Goal: Information Seeking & Learning: Learn about a topic

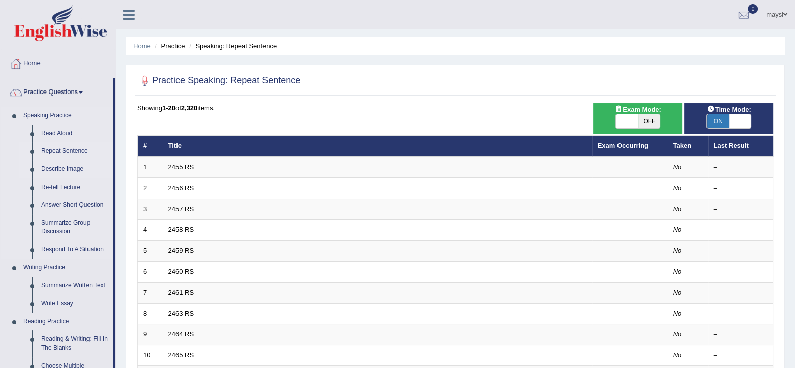
click at [79, 167] on link "Describe Image" at bounding box center [75, 169] width 76 height 18
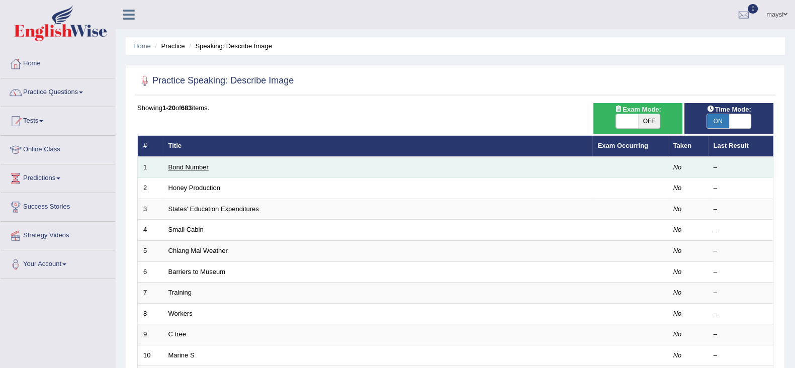
click at [198, 166] on link "Bond Number" at bounding box center [189, 168] width 40 height 8
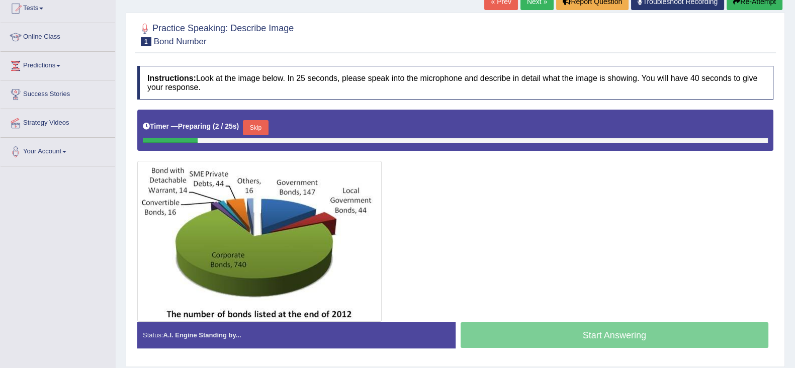
scroll to position [125, 0]
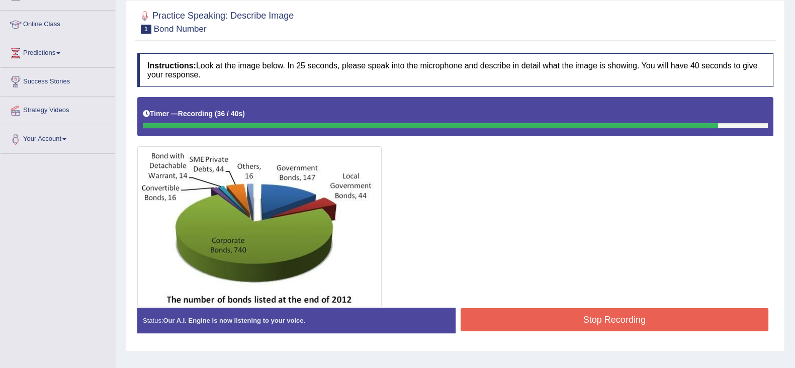
click at [610, 319] on button "Stop Recording" at bounding box center [615, 319] width 308 height 23
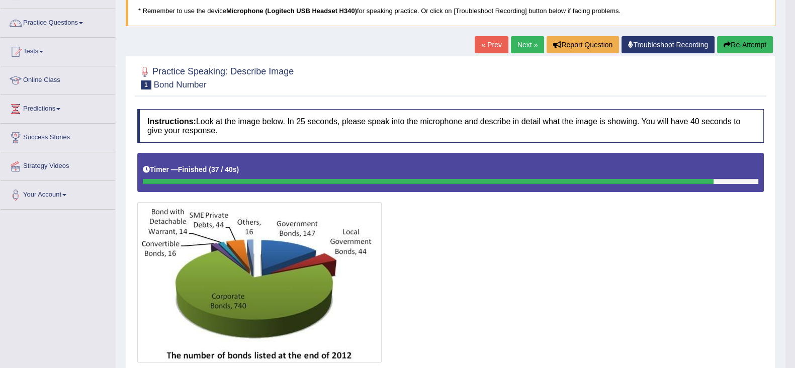
scroll to position [57, 0]
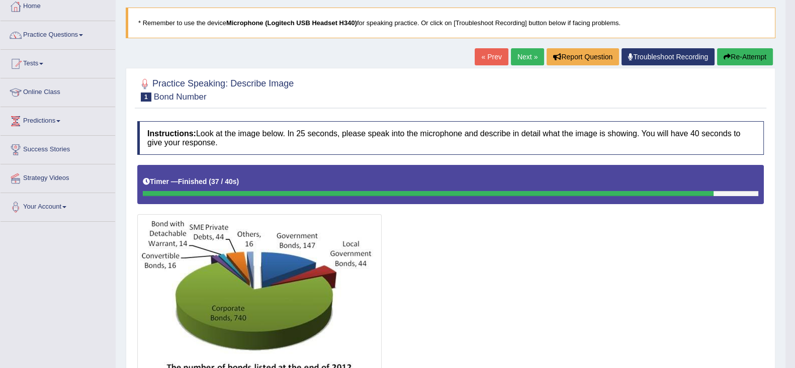
click at [729, 61] on button "Re-Attempt" at bounding box center [745, 56] width 56 height 17
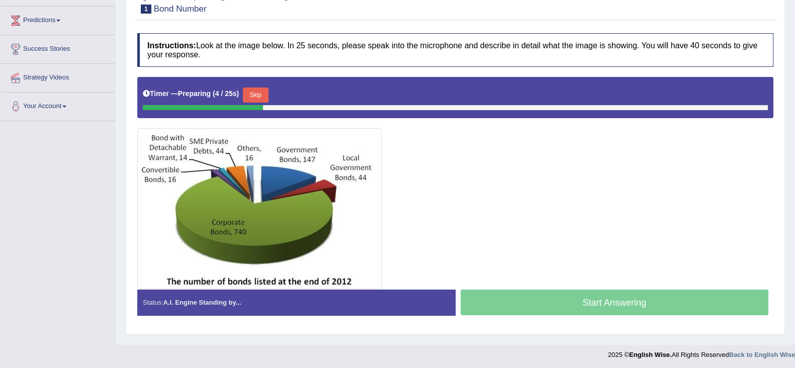
scroll to position [160, 0]
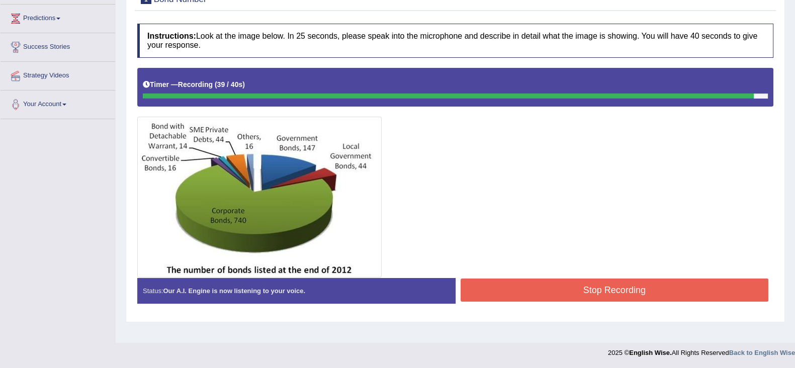
click at [617, 284] on button "Stop Recording" at bounding box center [615, 290] width 308 height 23
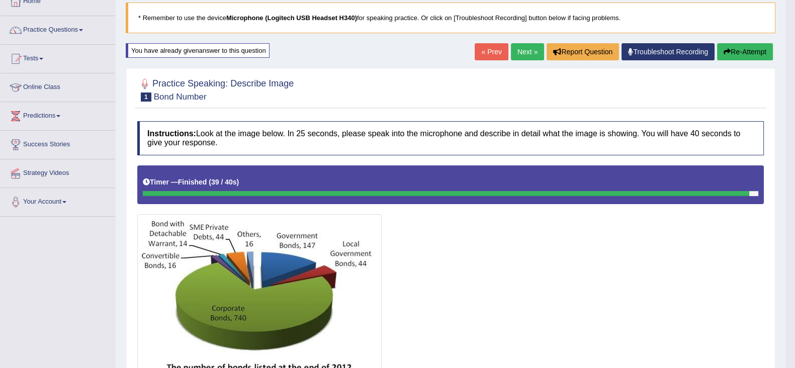
scroll to position [32, 0]
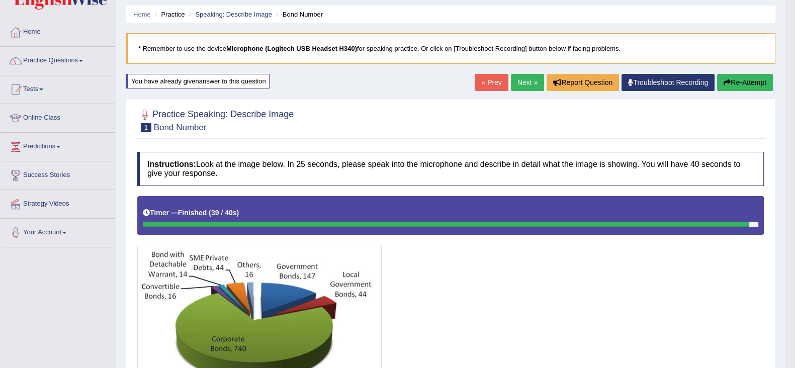
click at [745, 86] on button "Re-Attempt" at bounding box center [745, 82] width 56 height 17
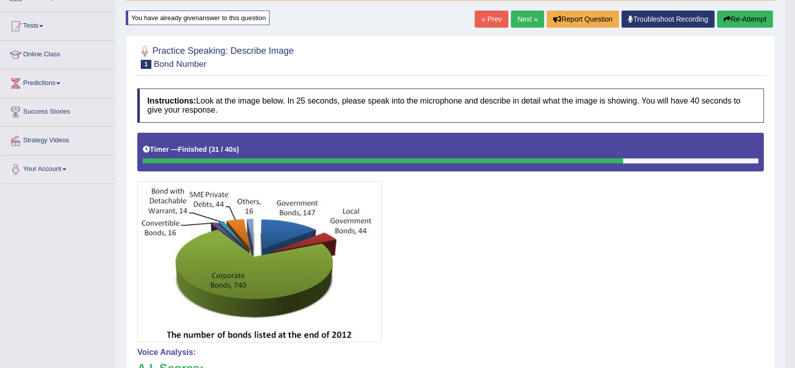
scroll to position [90, 0]
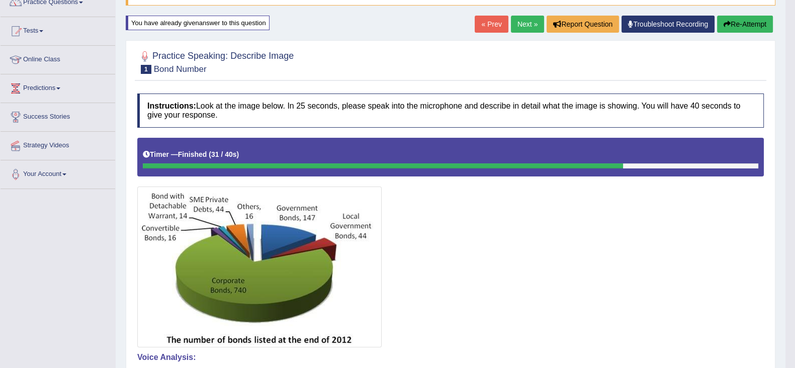
click at [528, 25] on link "Next »" at bounding box center [527, 24] width 33 height 17
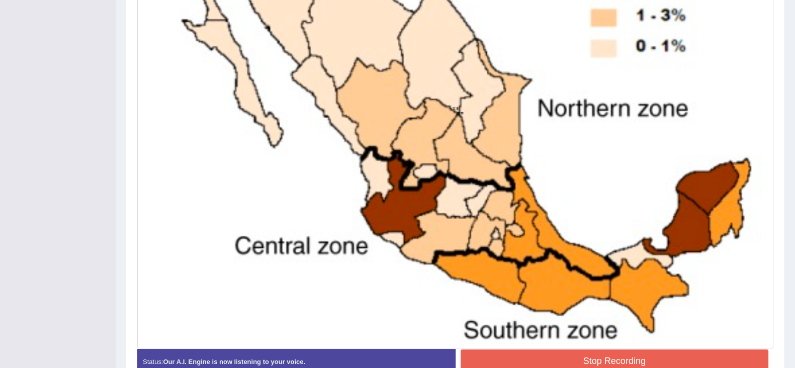
scroll to position [409, 0]
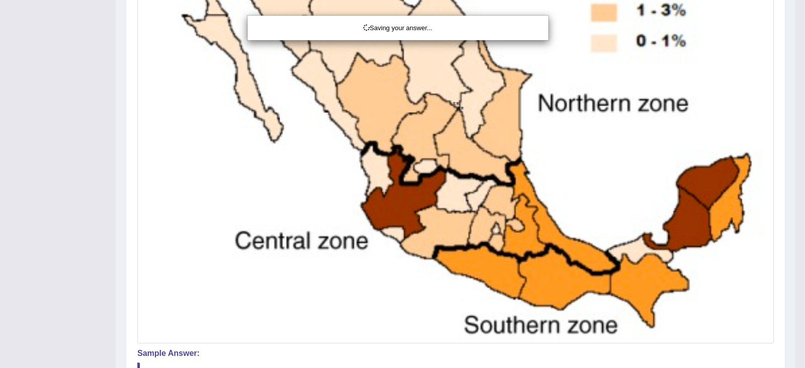
drag, startPoint x: 796, startPoint y: 225, endPoint x: 713, endPoint y: 217, distance: 82.9
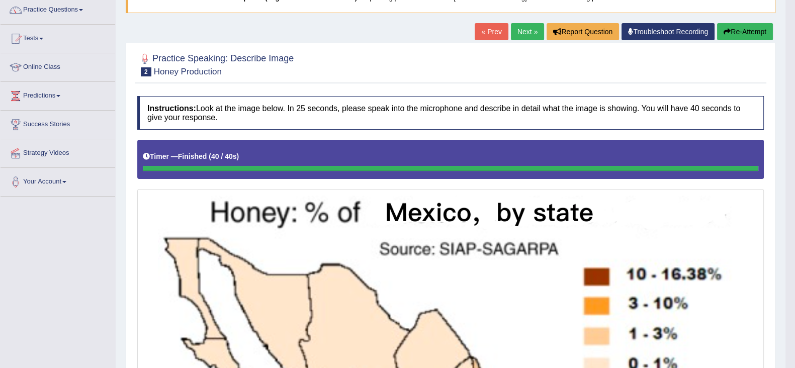
scroll to position [65, 0]
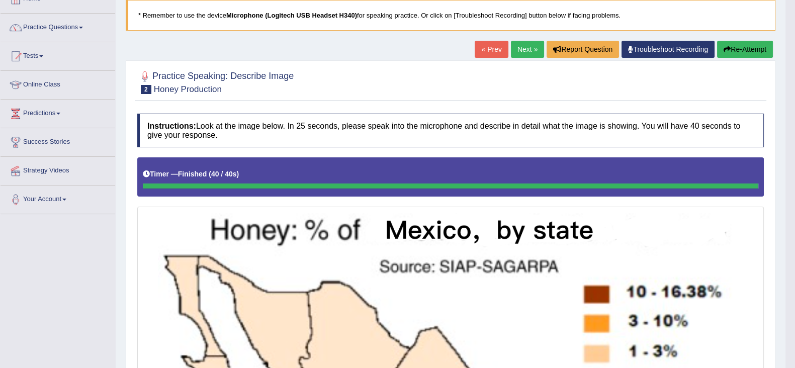
click at [522, 44] on link "Next »" at bounding box center [527, 49] width 33 height 17
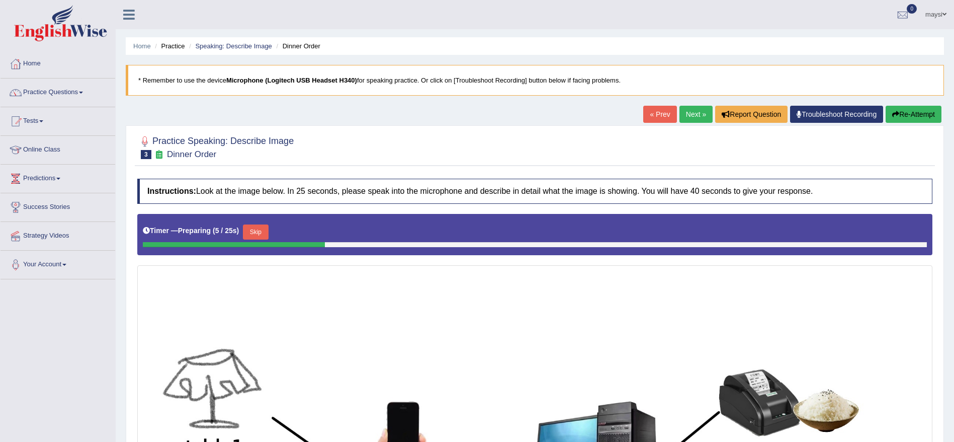
drag, startPoint x: 776, startPoint y: 0, endPoint x: 589, endPoint y: 361, distance: 406.6
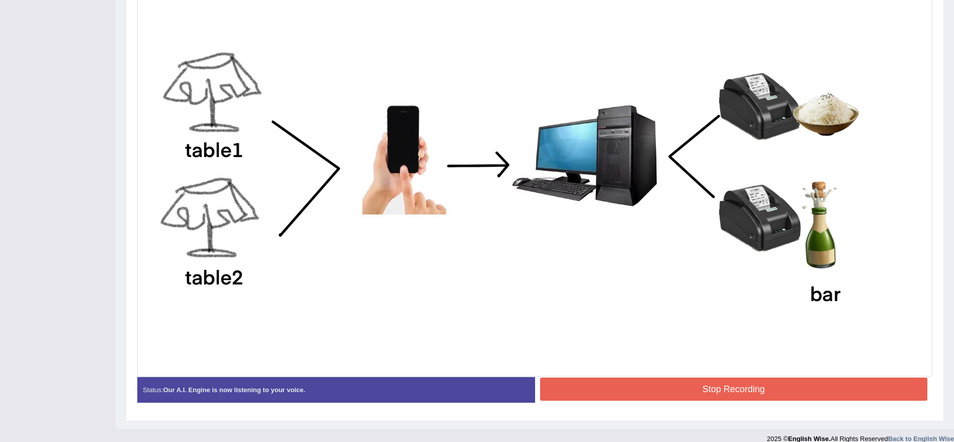
scroll to position [306, 0]
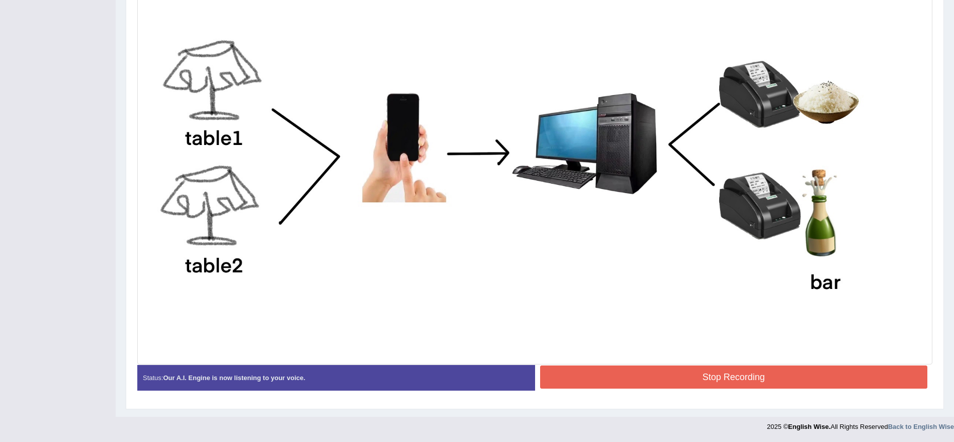
click at [795, 368] on button "Stop Recording" at bounding box center [734, 376] width 388 height 23
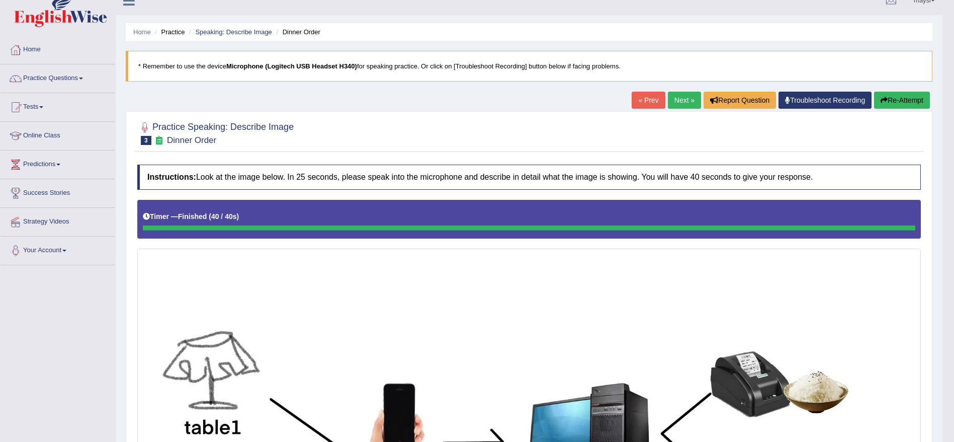
scroll to position [0, 0]
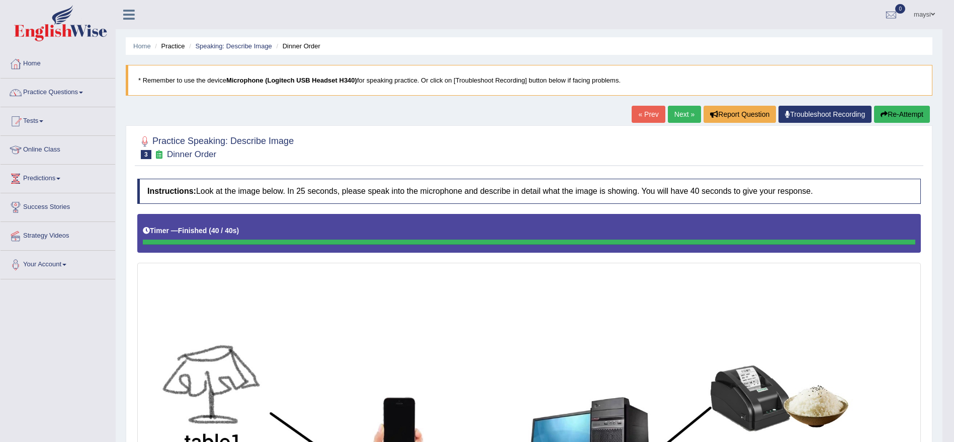
click at [686, 114] on link "Next »" at bounding box center [684, 114] width 33 height 17
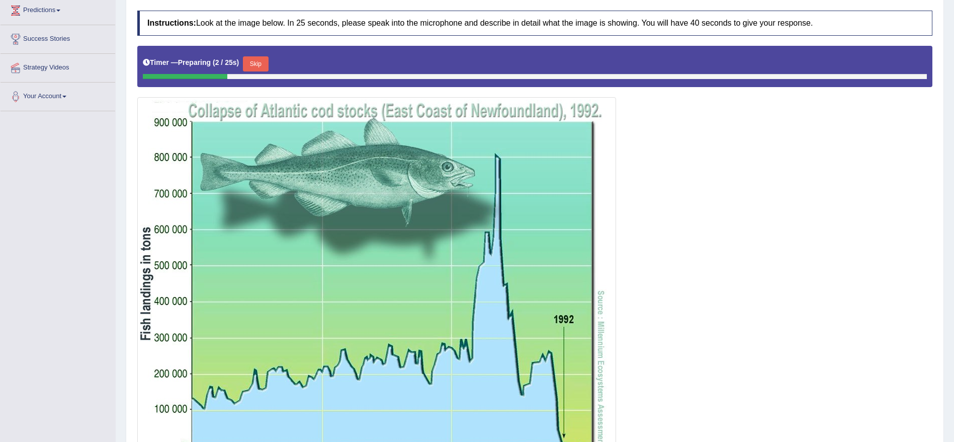
scroll to position [170, 0]
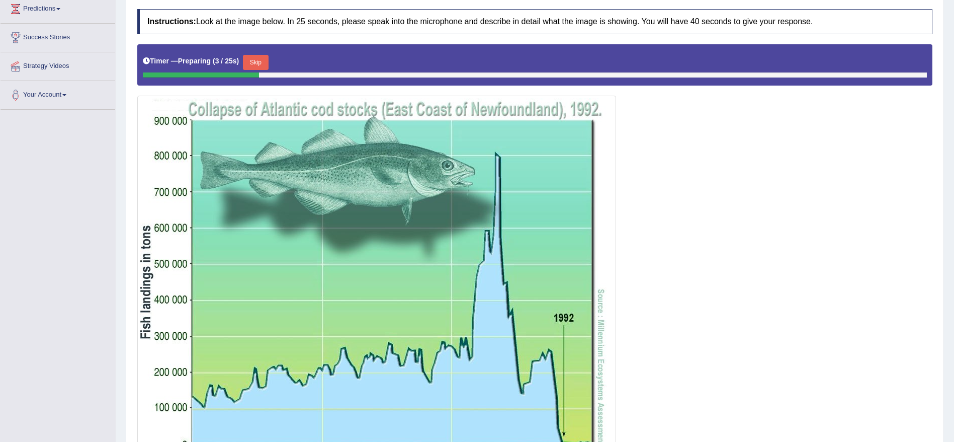
click at [952, 269] on div "Home Practice Speaking: Describe Image Cod * Remember to use the device Microph…" at bounding box center [535, 177] width 839 height 694
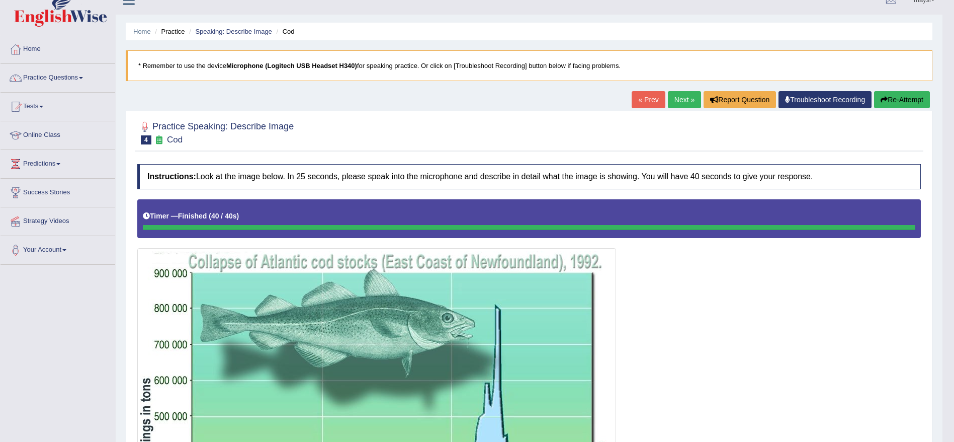
scroll to position [11, 0]
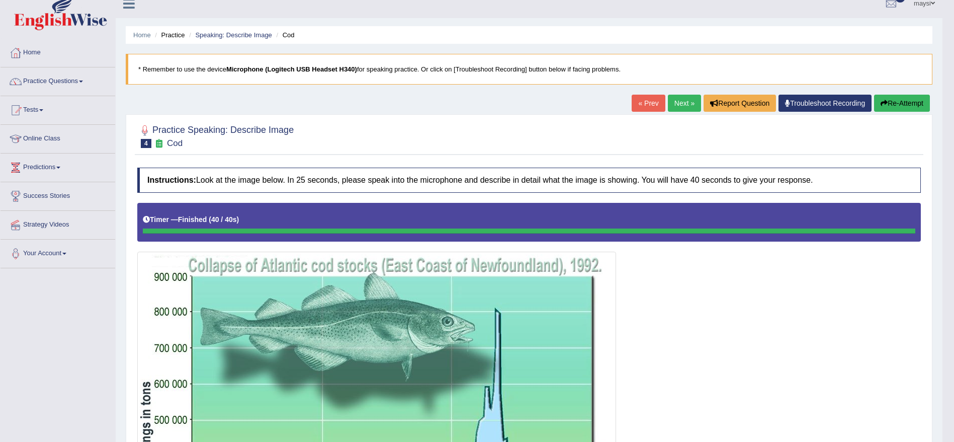
click at [897, 105] on button "Re-Attempt" at bounding box center [902, 103] width 56 height 17
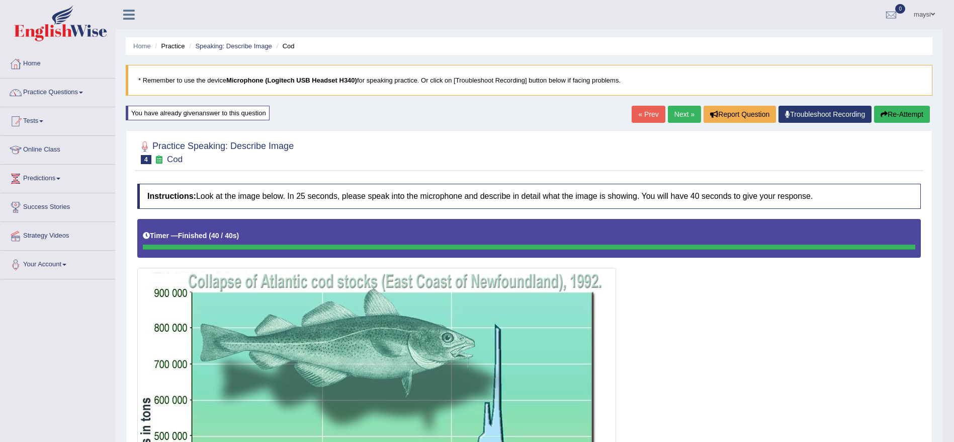
click at [683, 117] on link "Next »" at bounding box center [684, 114] width 33 height 17
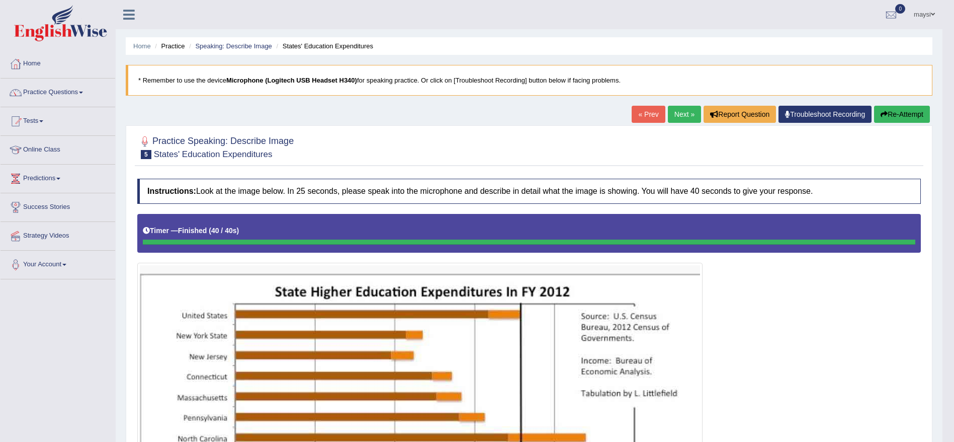
click at [672, 112] on link "Next »" at bounding box center [684, 114] width 33 height 17
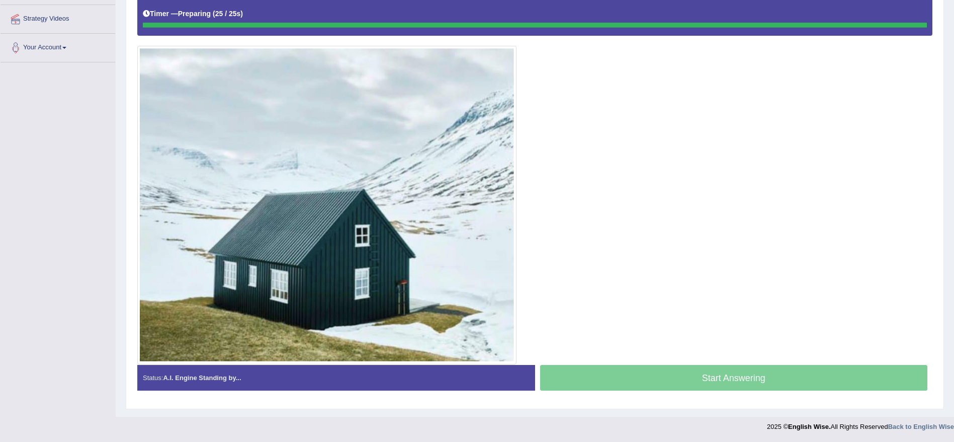
scroll to position [217, 0]
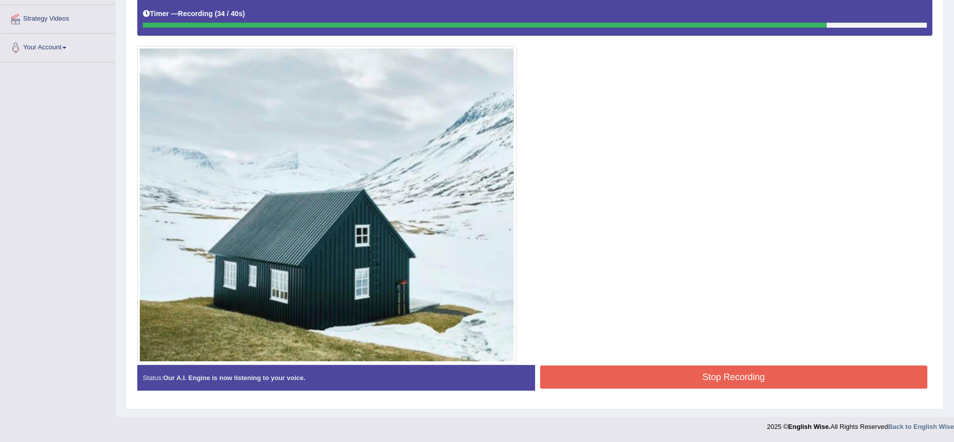
click at [769, 367] on button "Stop Recording" at bounding box center [734, 376] width 388 height 23
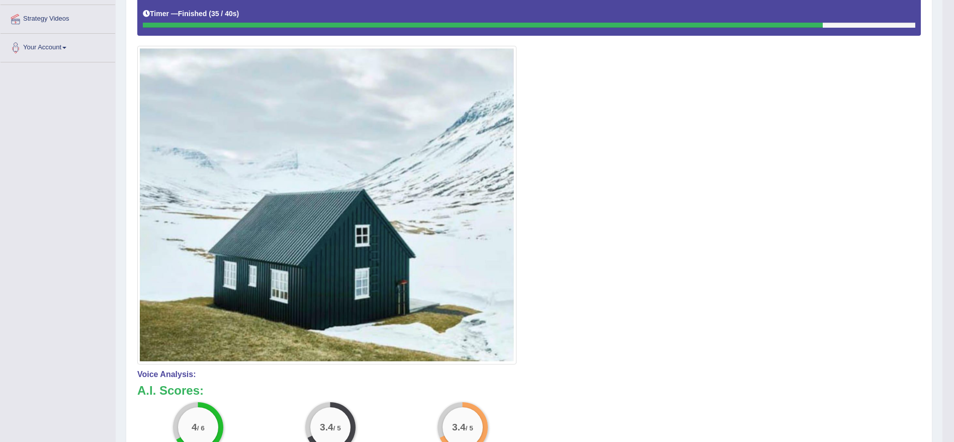
click at [953, 225] on html "Toggle navigation Home Practice Questions Speaking Practice Read Aloud Repeat S…" at bounding box center [477, 4] width 954 height 442
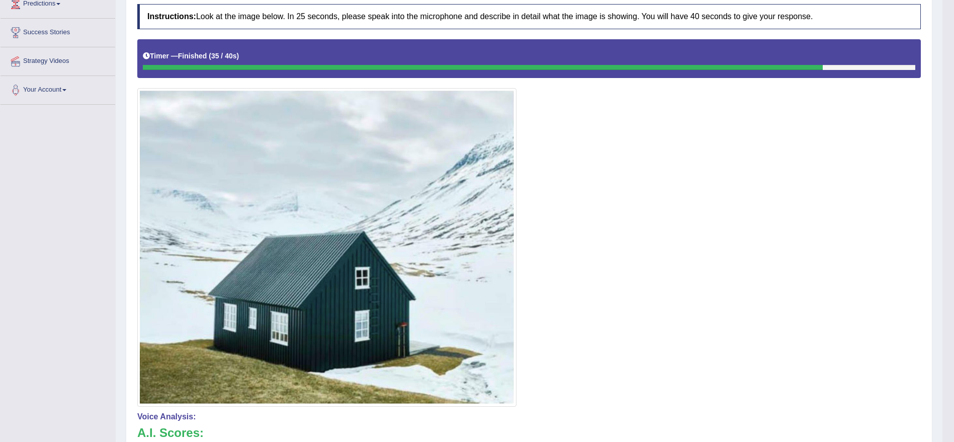
scroll to position [83, 0]
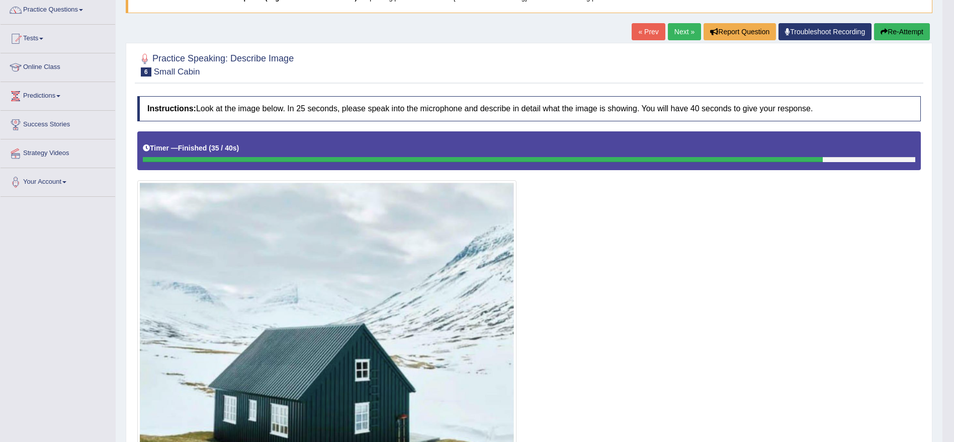
click at [678, 34] on link "Next »" at bounding box center [684, 31] width 33 height 17
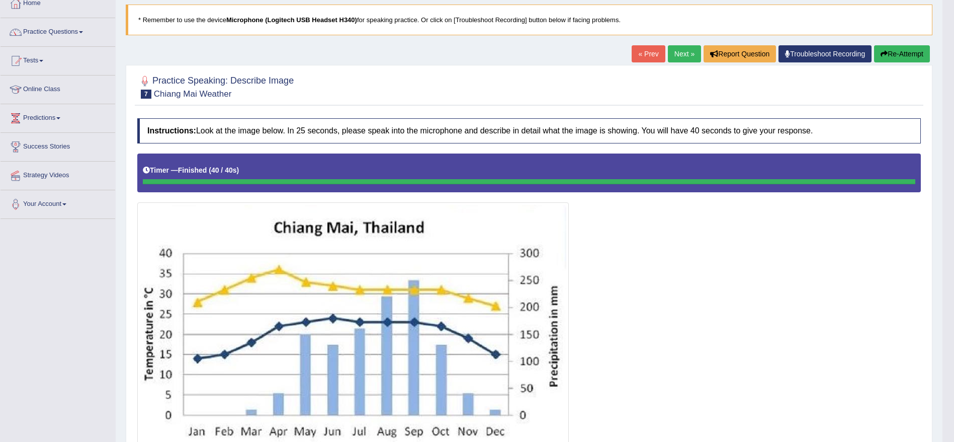
scroll to position [48, 0]
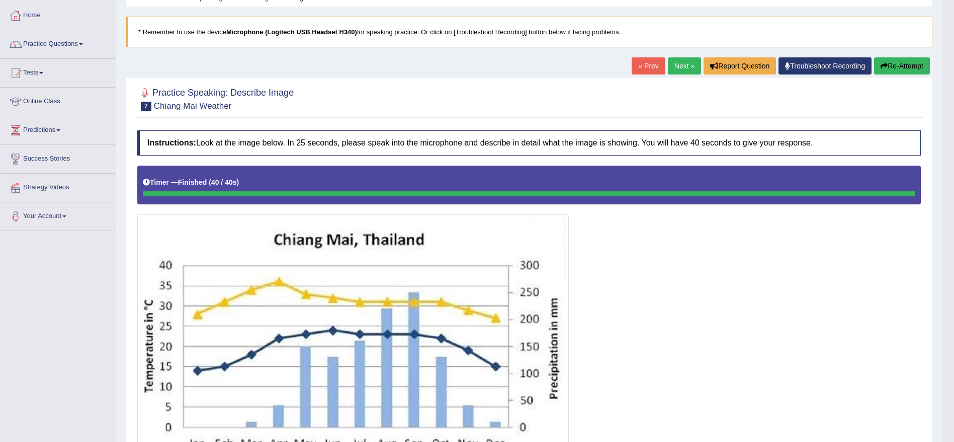
click at [896, 69] on button "Re-Attempt" at bounding box center [902, 65] width 56 height 17
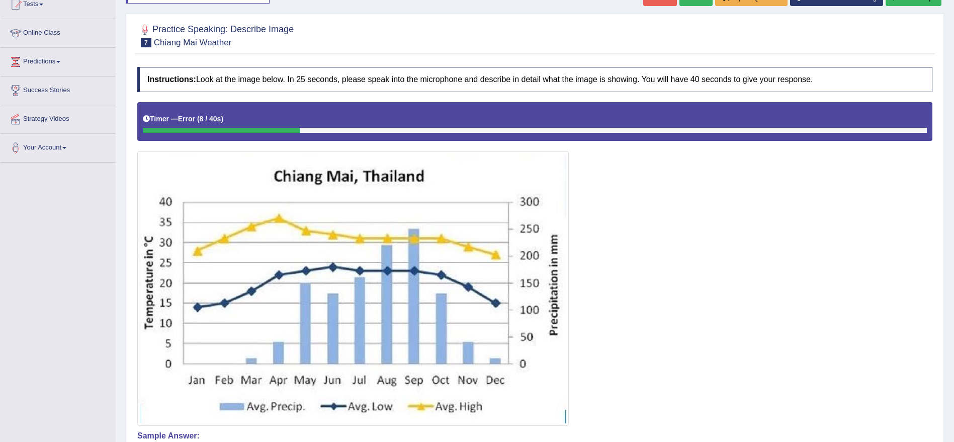
scroll to position [46, 0]
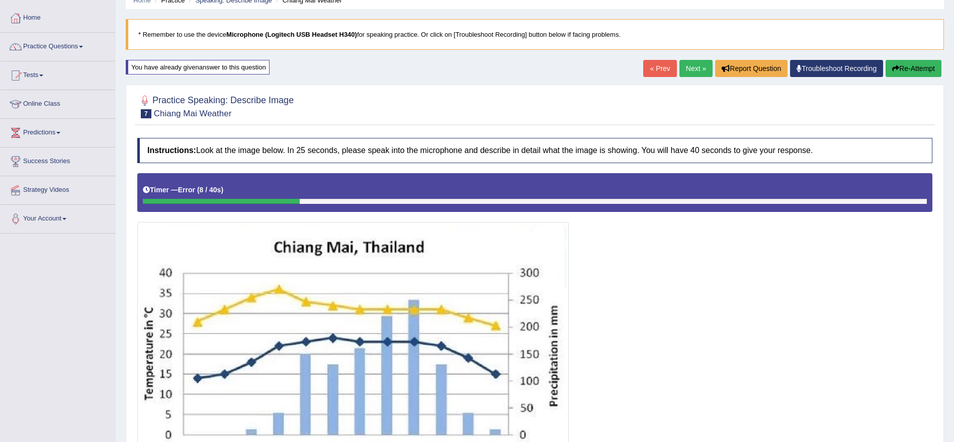
click at [904, 70] on button "Re-Attempt" at bounding box center [914, 68] width 56 height 17
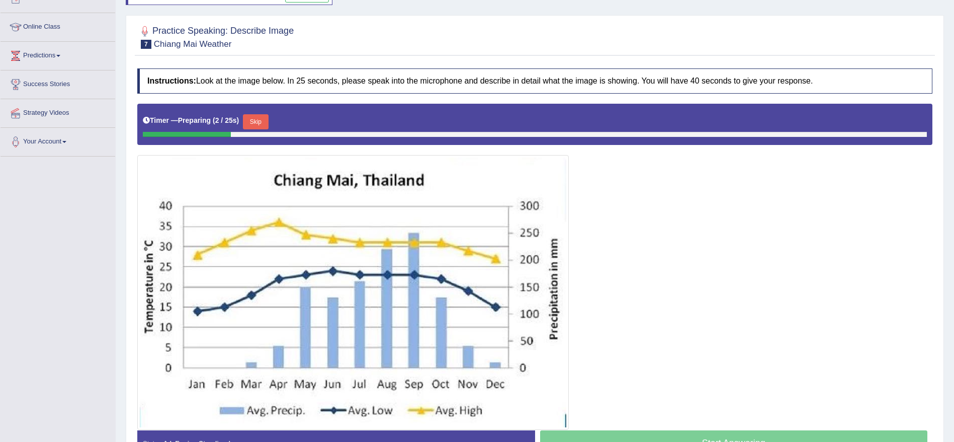
scroll to position [129, 0]
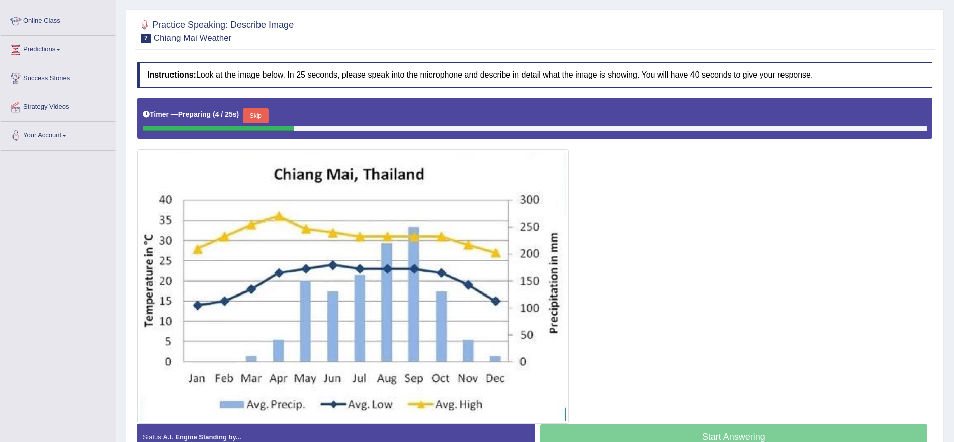
click at [254, 117] on button "Skip" at bounding box center [255, 115] width 25 height 15
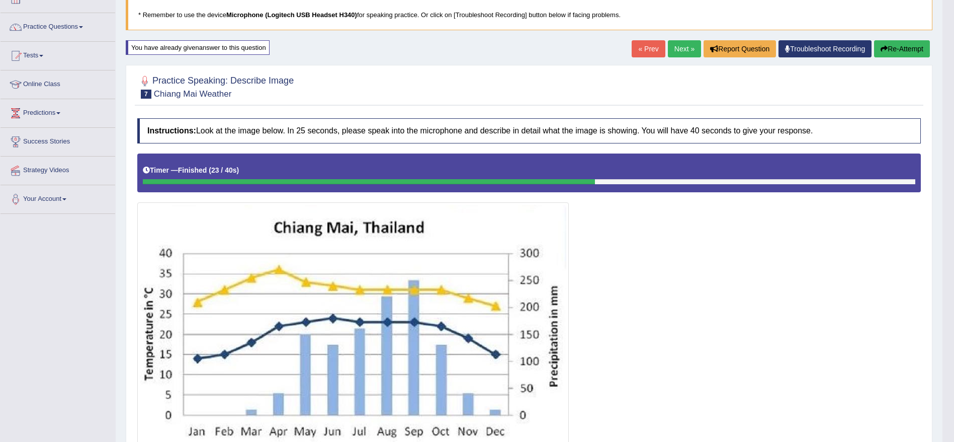
scroll to position [51, 0]
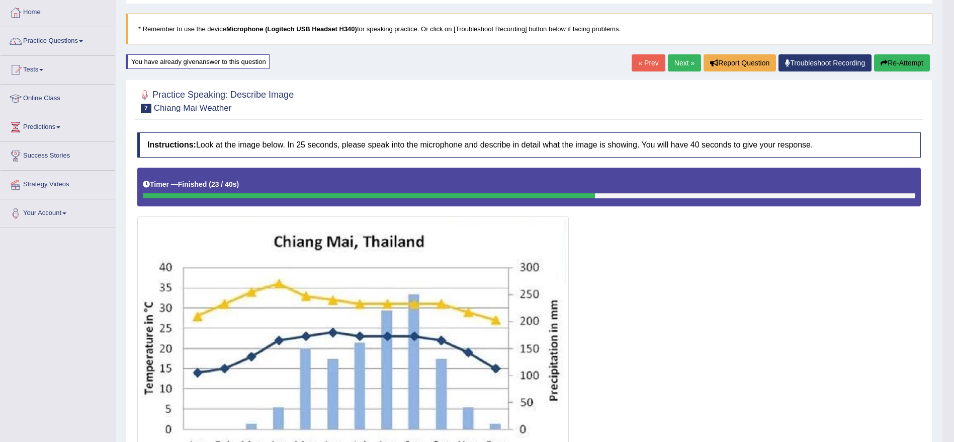
click at [684, 63] on link "Next »" at bounding box center [684, 62] width 33 height 17
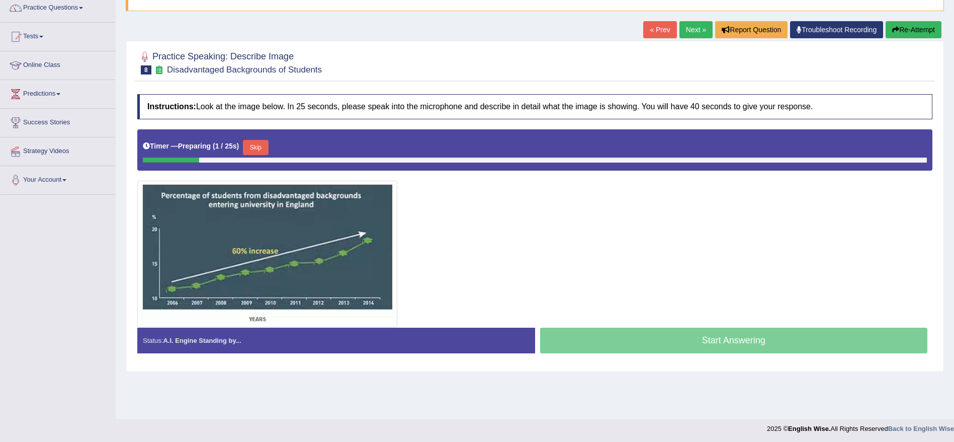
scroll to position [87, 0]
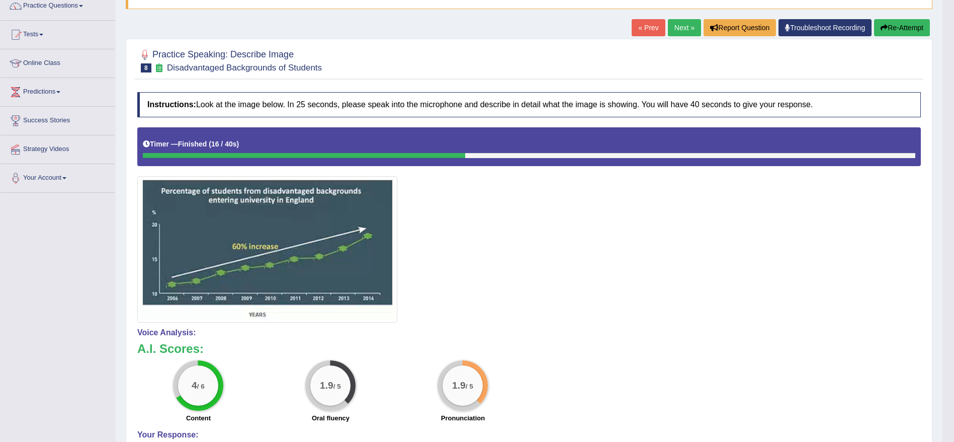
click at [881, 29] on icon "button" at bounding box center [884, 27] width 7 height 7
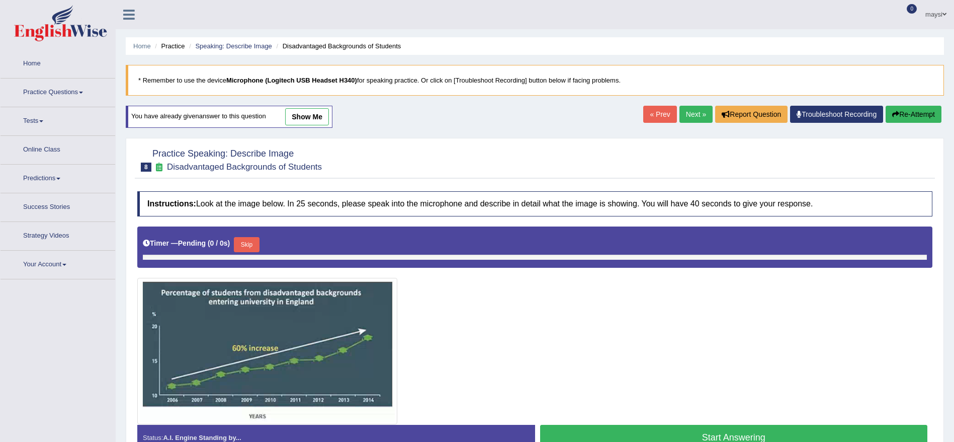
scroll to position [87, 0]
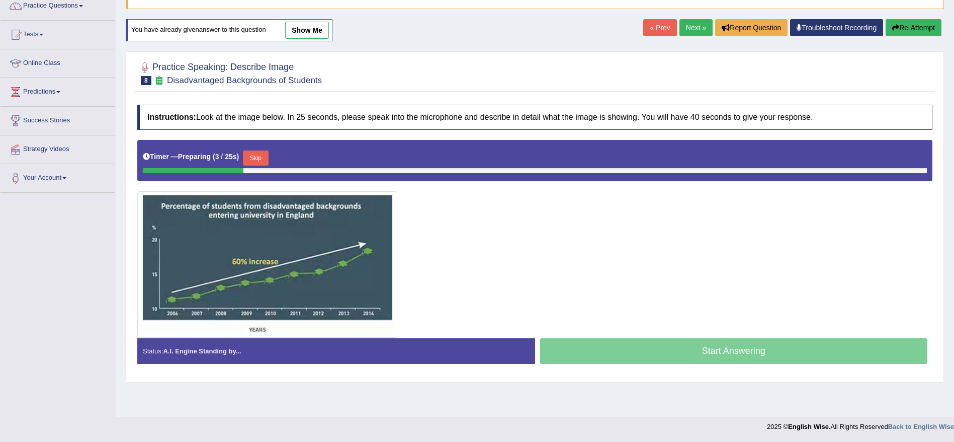
click at [262, 162] on button "Skip" at bounding box center [255, 157] width 25 height 15
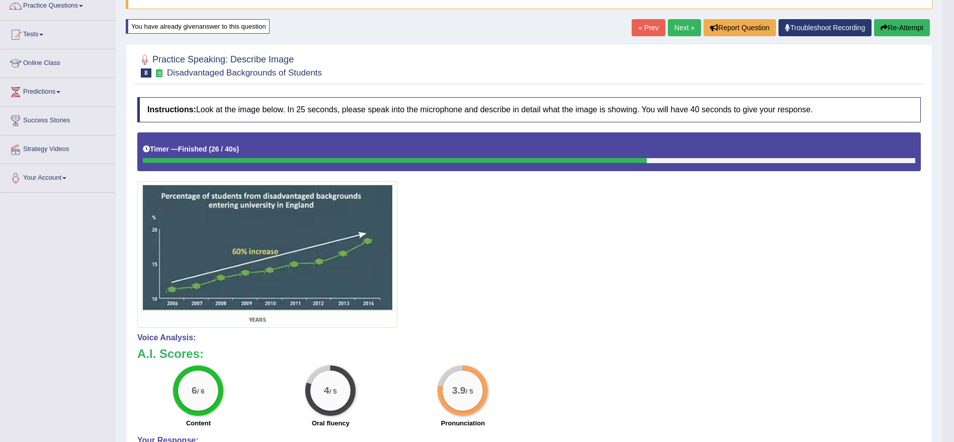
click at [607, 304] on div at bounding box center [529, 229] width 784 height 195
click at [897, 24] on button "Re-Attempt" at bounding box center [902, 27] width 56 height 17
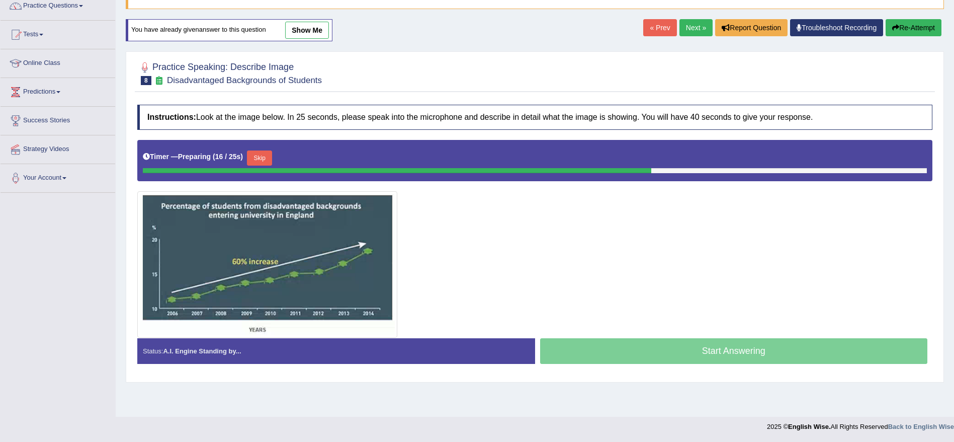
click at [262, 159] on button "Skip" at bounding box center [259, 157] width 25 height 15
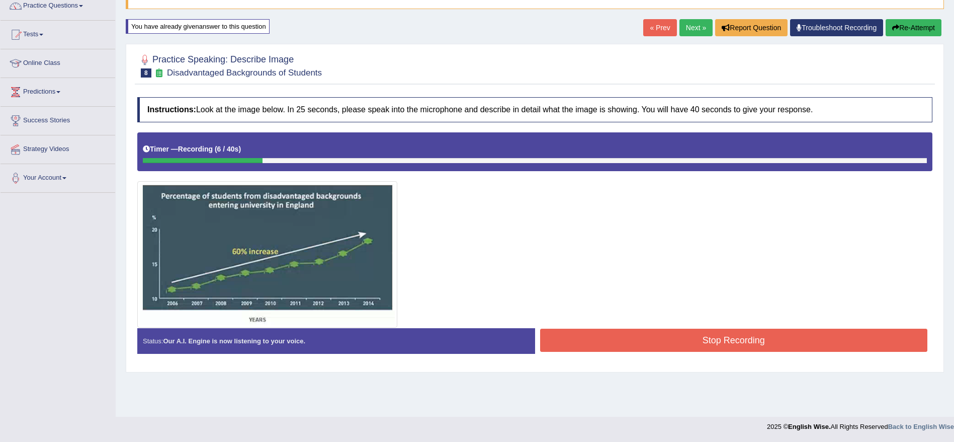
click at [912, 31] on button "Re-Attempt" at bounding box center [914, 27] width 56 height 17
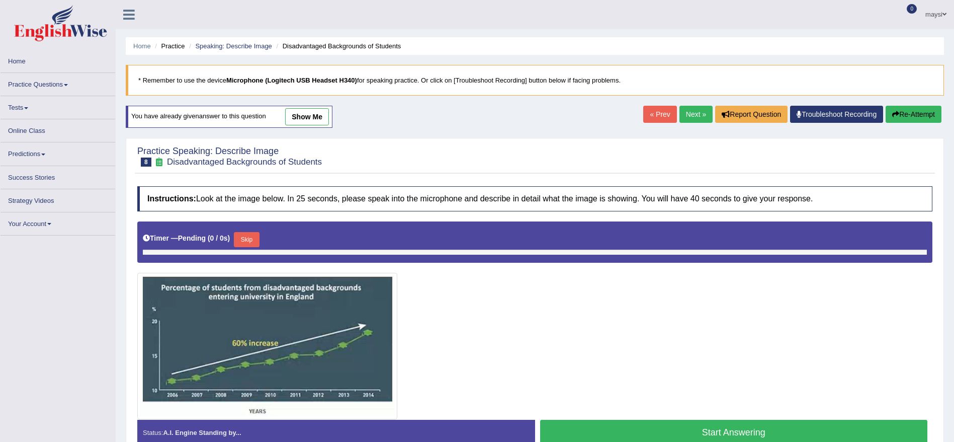
scroll to position [87, 0]
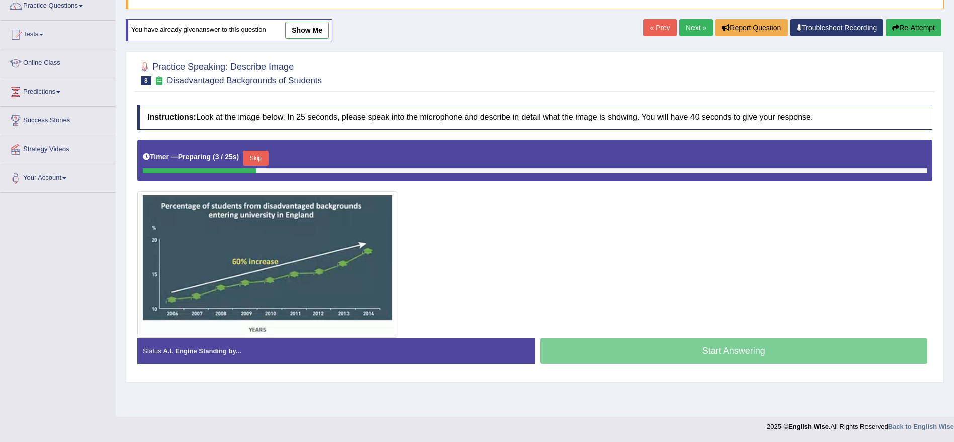
click at [259, 158] on button "Skip" at bounding box center [255, 157] width 25 height 15
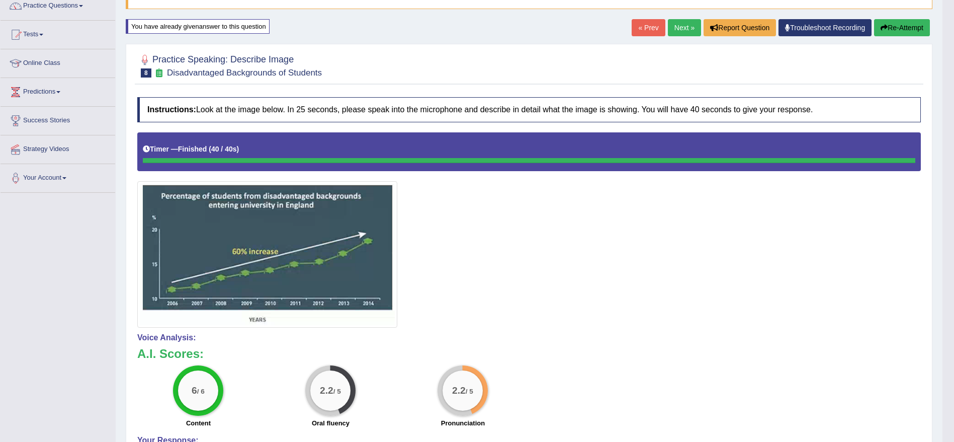
click at [685, 27] on link "Next »" at bounding box center [684, 27] width 33 height 17
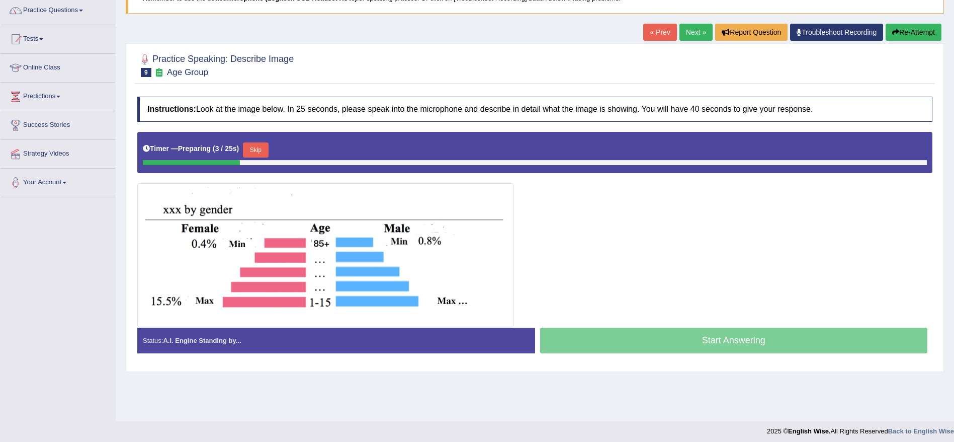
scroll to position [87, 0]
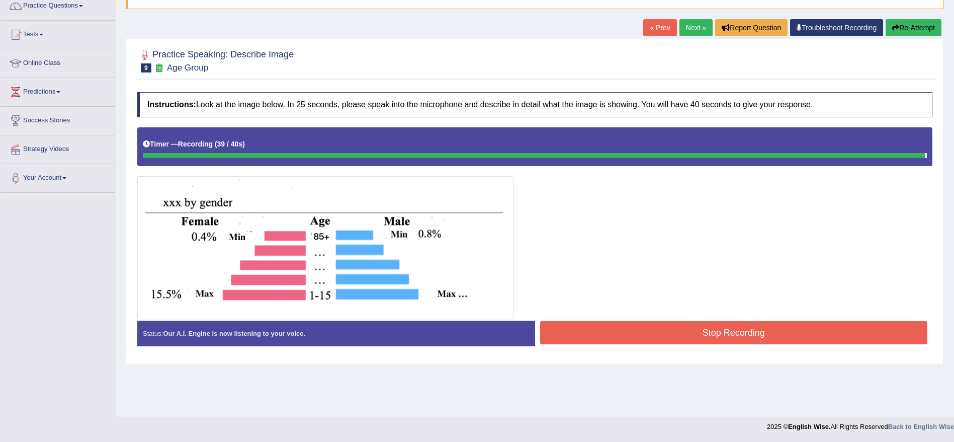
click at [782, 330] on button "Stop Recording" at bounding box center [734, 332] width 388 height 23
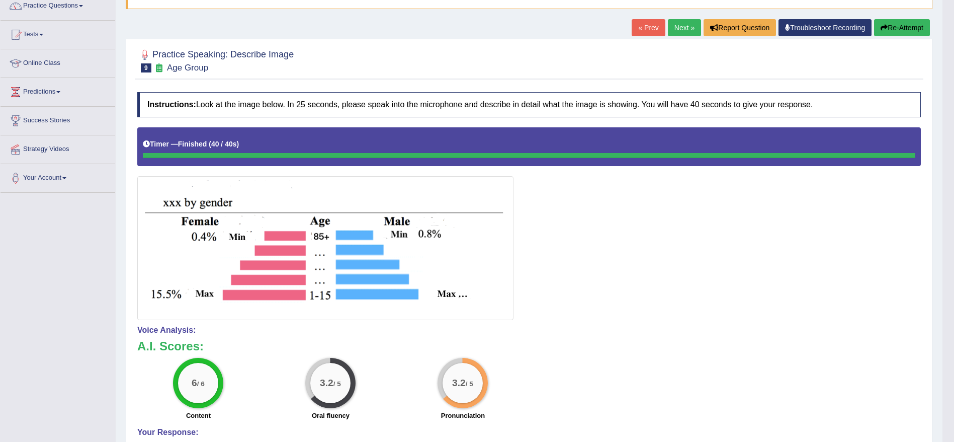
click at [674, 29] on link "Next »" at bounding box center [684, 27] width 33 height 17
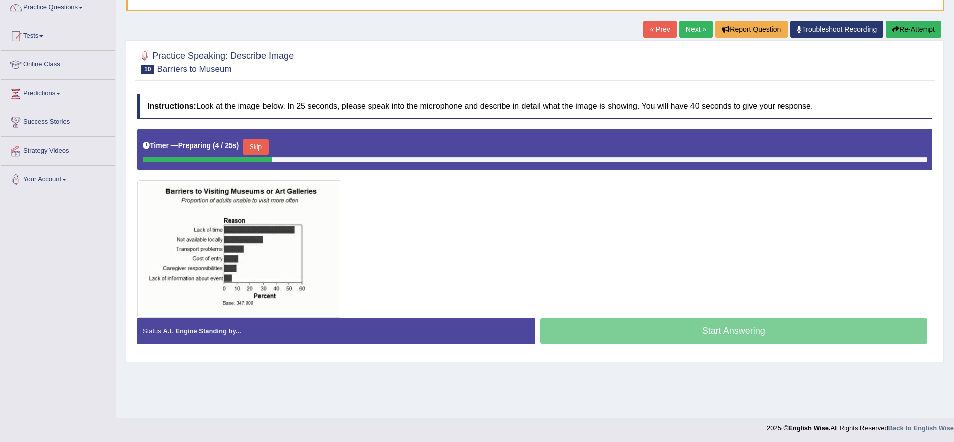
scroll to position [87, 0]
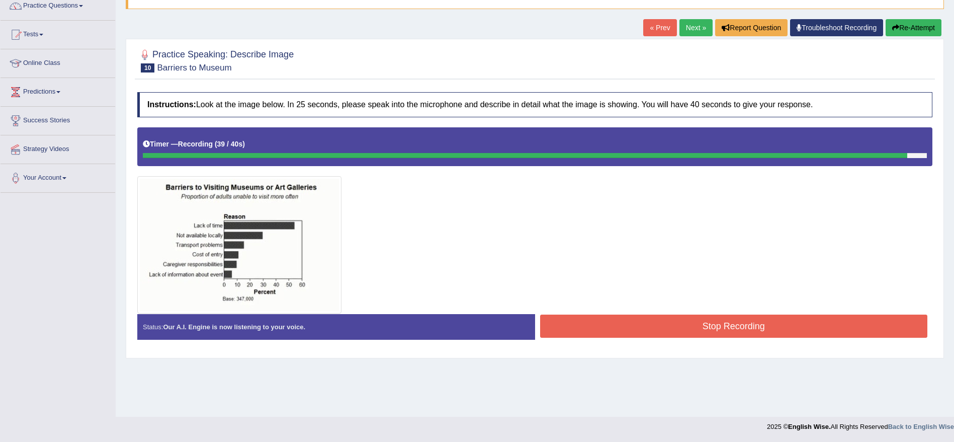
click at [796, 337] on button "Stop Recording" at bounding box center [734, 325] width 388 height 23
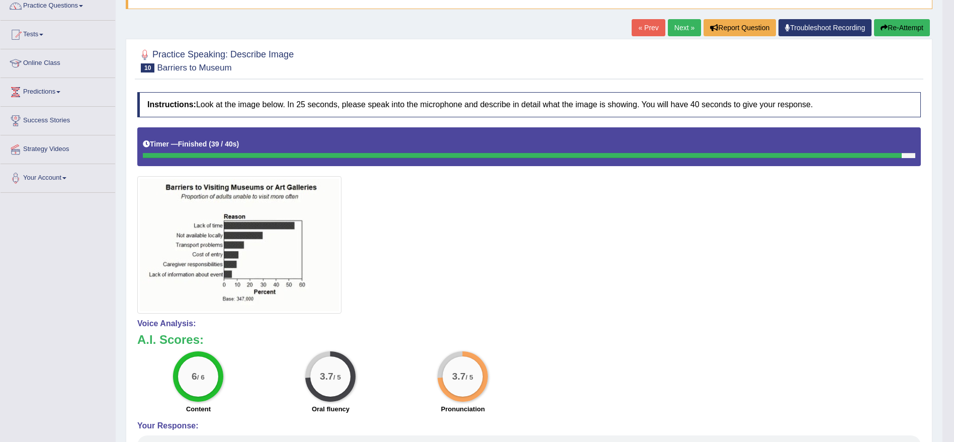
click at [674, 27] on link "Next »" at bounding box center [684, 27] width 33 height 17
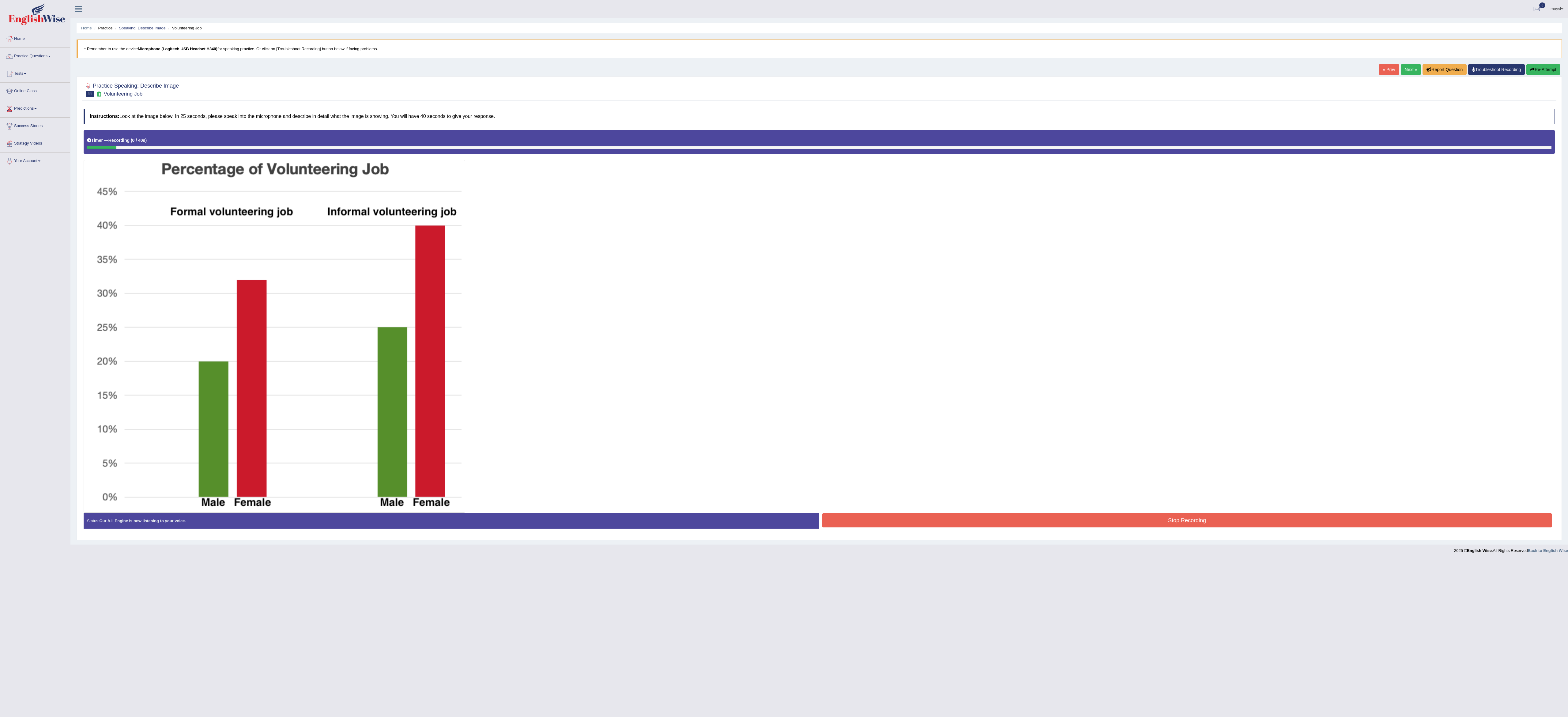
drag, startPoint x: 552, startPoint y: 1, endPoint x: 664, endPoint y: 579, distance: 588.8
click at [581, 268] on body "Toggle navigation Home Practice Questions Speaking Practice Read Aloud Repeat S…" at bounding box center [784, 358] width 1568 height 717
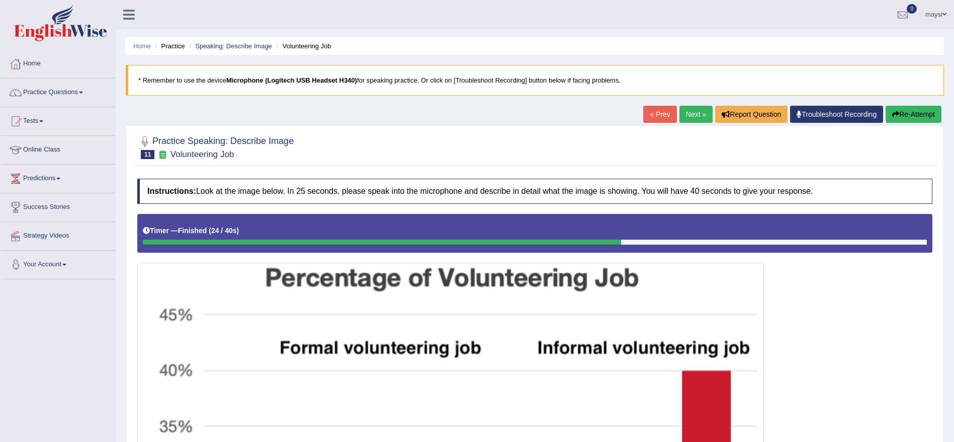
drag, startPoint x: 2494, startPoint y: 3, endPoint x: 111, endPoint y: 275, distance: 2398.3
click at [111, 275] on link "Your Account" at bounding box center [58, 263] width 115 height 25
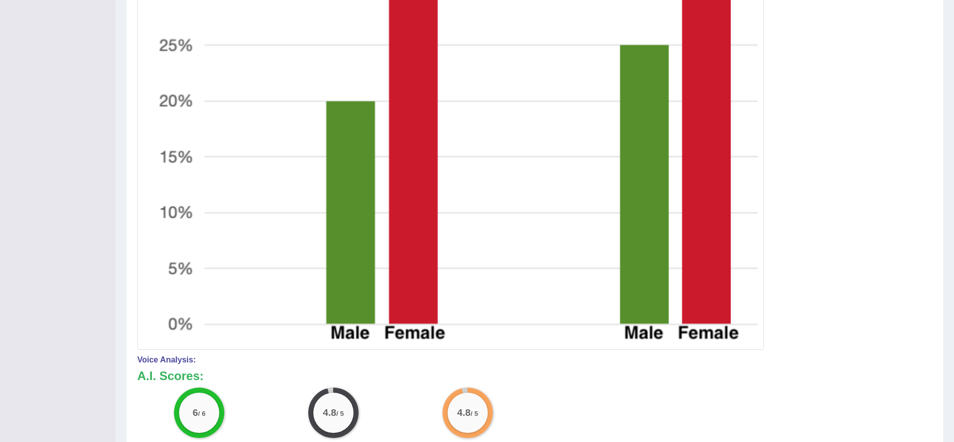
scroll to position [574, 0]
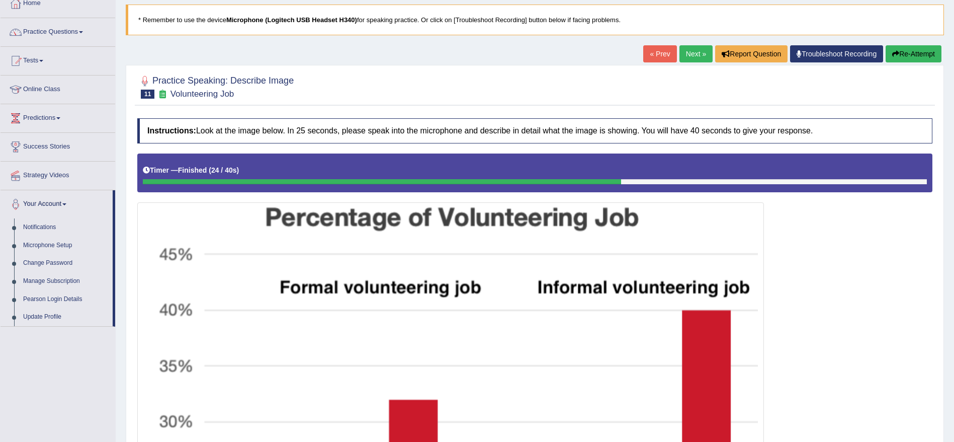
scroll to position [57, 0]
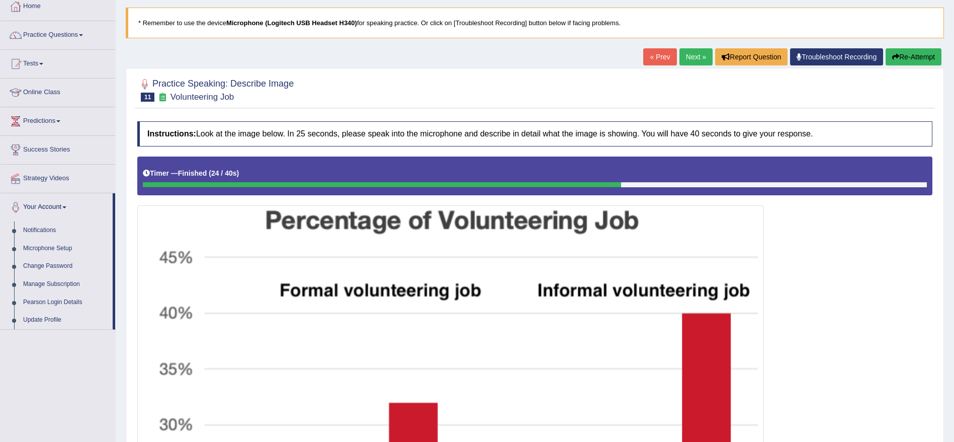
click at [695, 57] on link "Next »" at bounding box center [696, 56] width 33 height 17
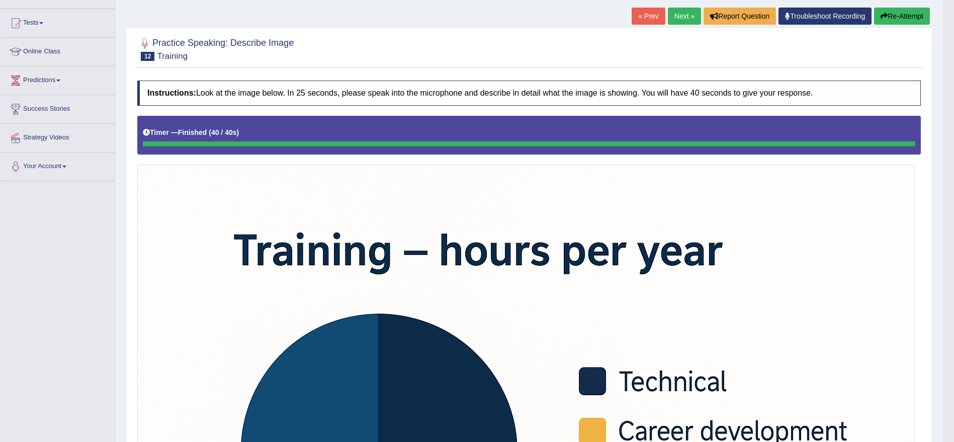
scroll to position [18, 0]
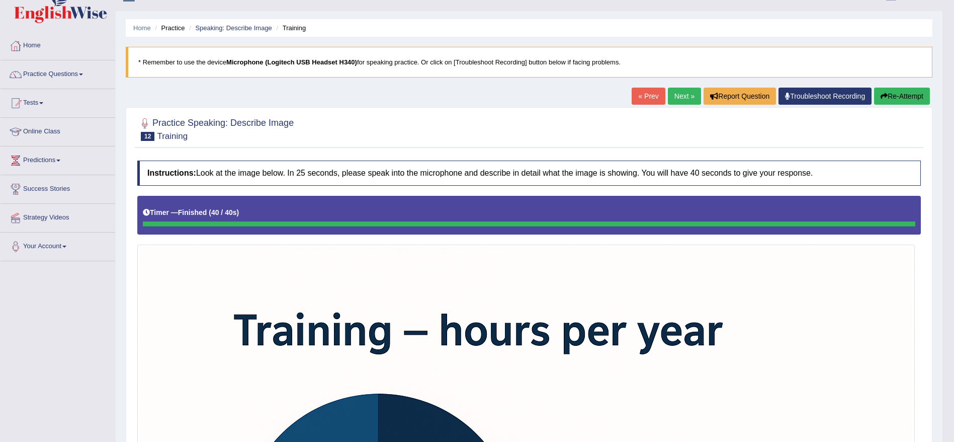
click at [680, 96] on link "Next »" at bounding box center [684, 96] width 33 height 17
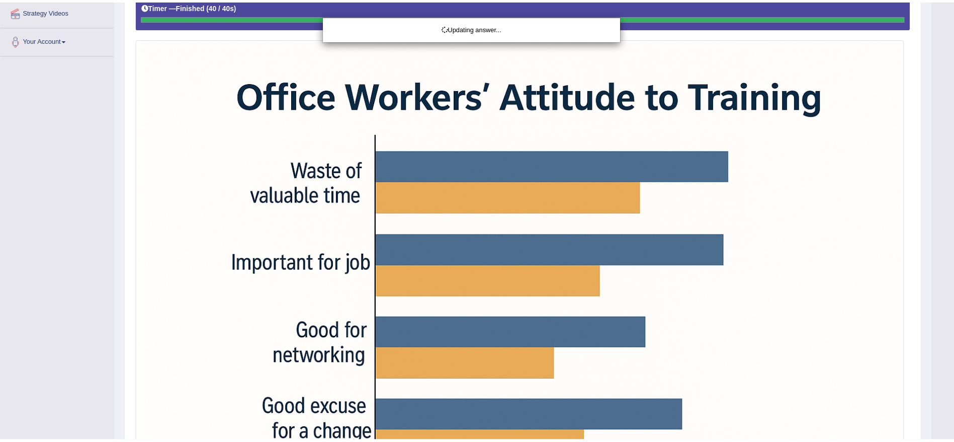
scroll to position [220, 0]
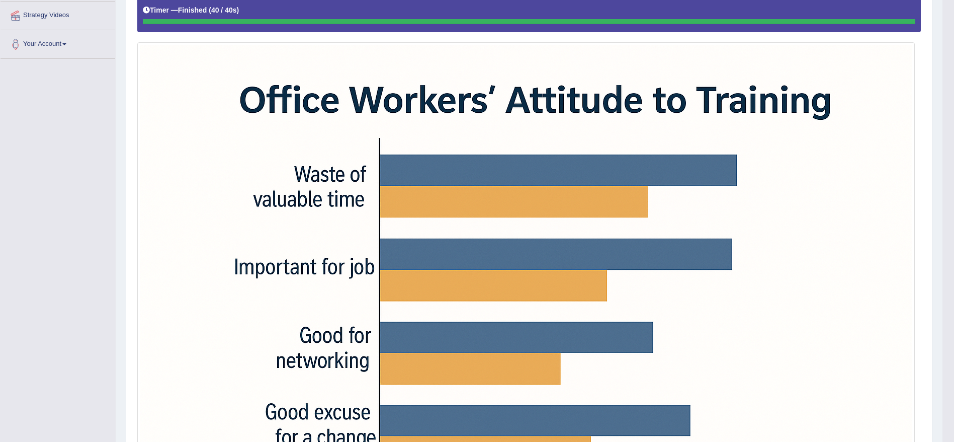
drag, startPoint x: 960, startPoint y: 238, endPoint x: 954, endPoint y: 156, distance: 82.2
click at [954, 156] on html "Toggle navigation Home Practice Questions Speaking Practice Read Aloud Repeat S…" at bounding box center [477, 1] width 954 height 442
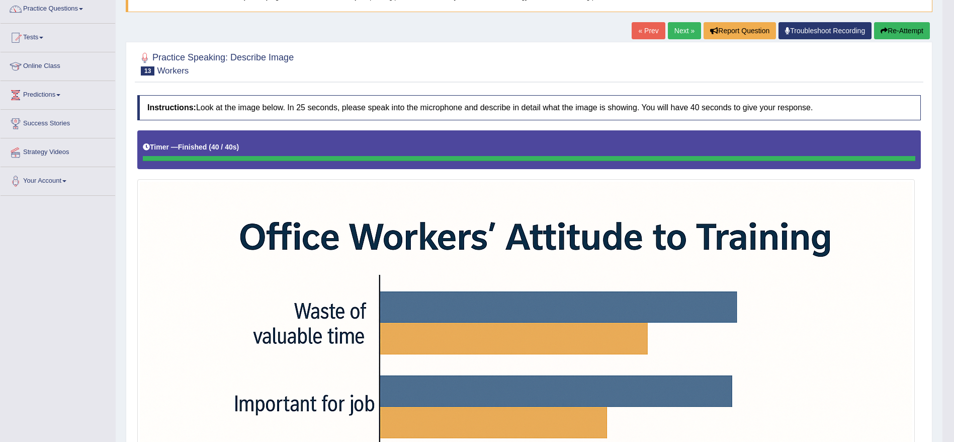
scroll to position [70, 0]
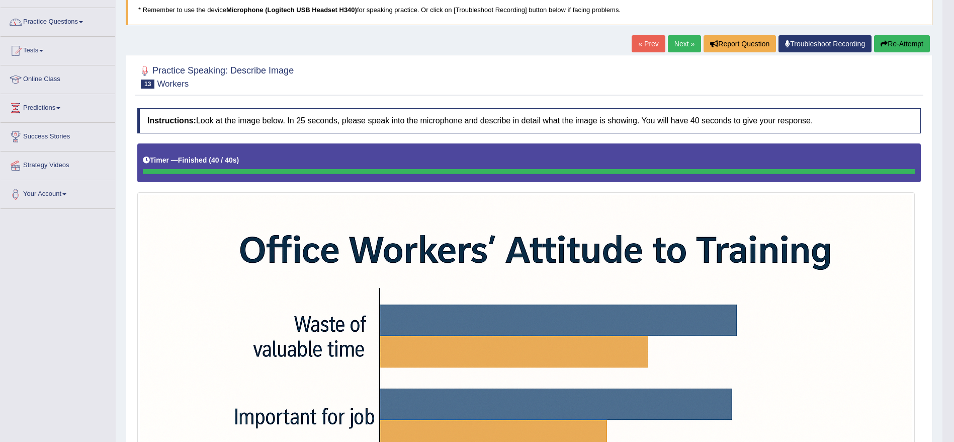
click at [681, 41] on link "Next »" at bounding box center [684, 43] width 33 height 17
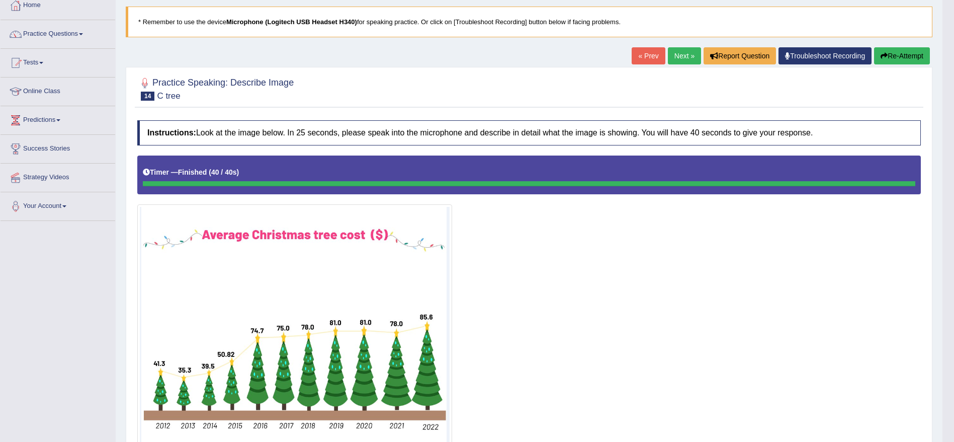
scroll to position [30, 0]
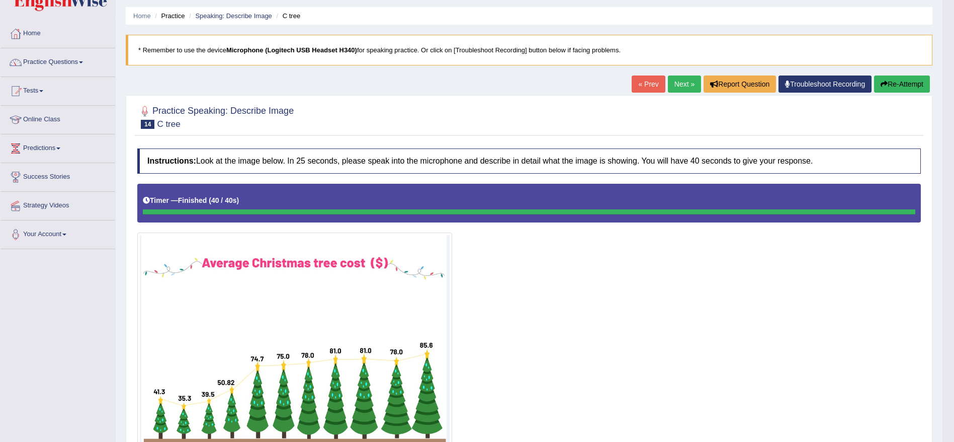
click at [679, 86] on link "Next »" at bounding box center [684, 83] width 33 height 17
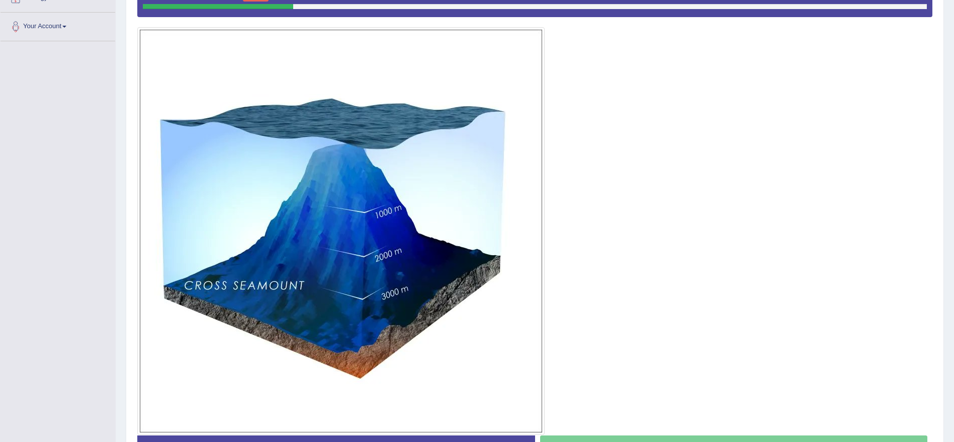
scroll to position [278, 0]
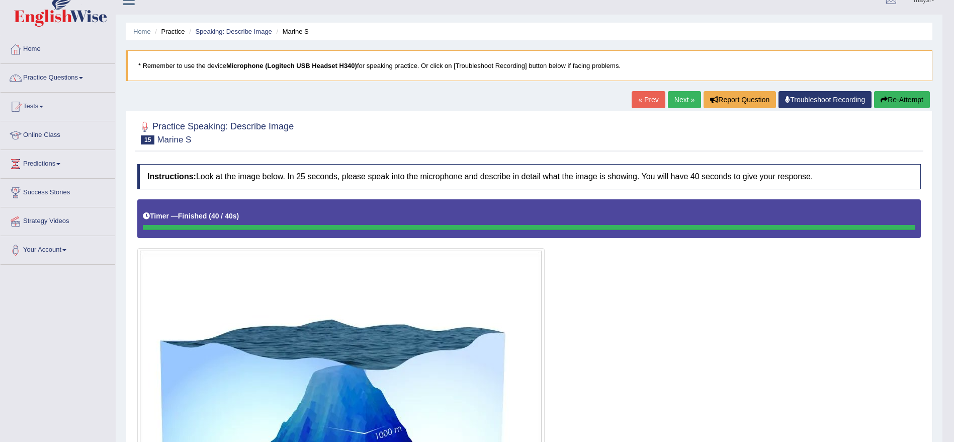
scroll to position [3, 0]
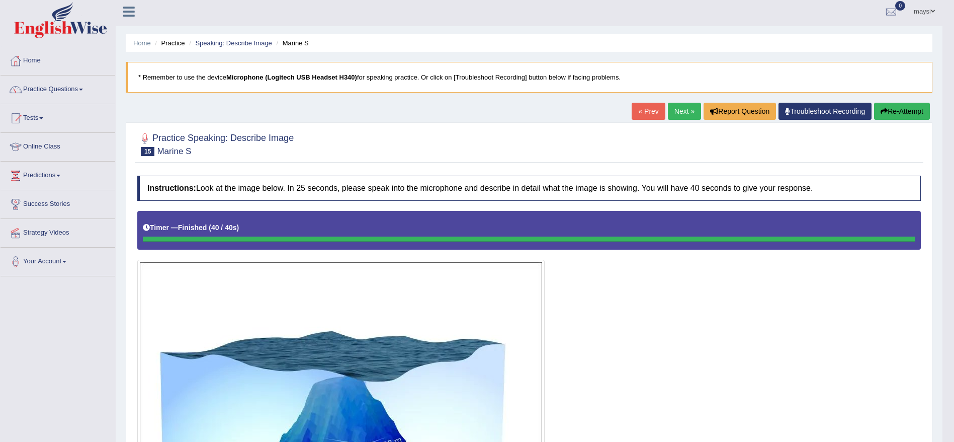
click at [675, 106] on link "Next »" at bounding box center [684, 111] width 33 height 17
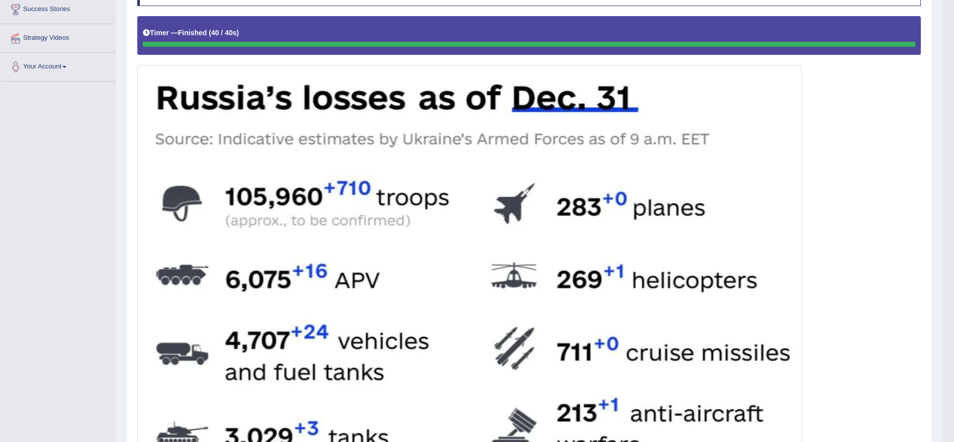
scroll to position [211, 0]
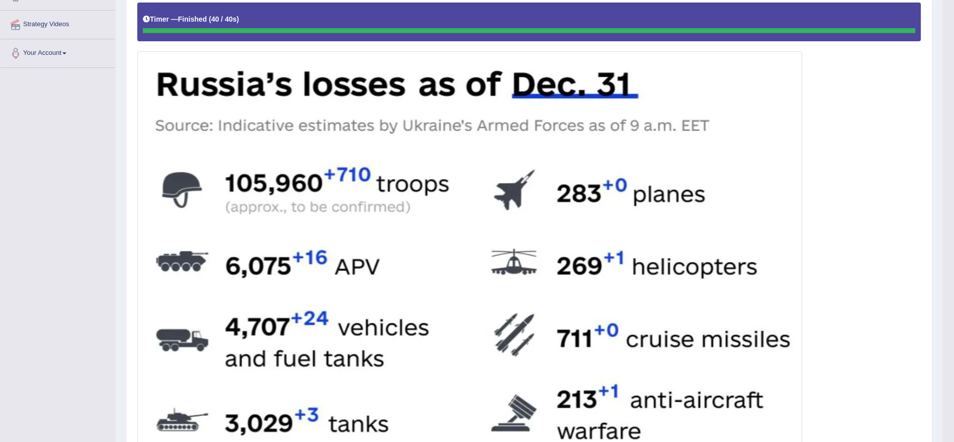
click at [471, 250] on img at bounding box center [470, 385] width 660 height 662
click at [854, 178] on div at bounding box center [529, 361] width 784 height 716
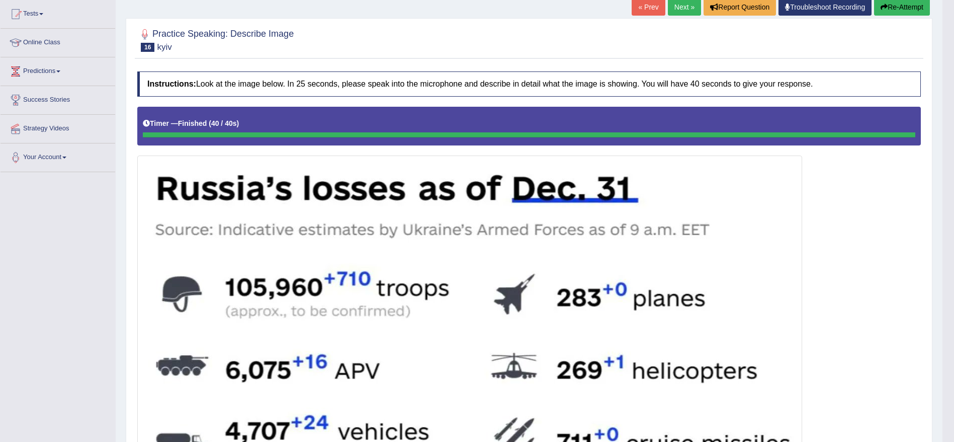
scroll to position [60, 0]
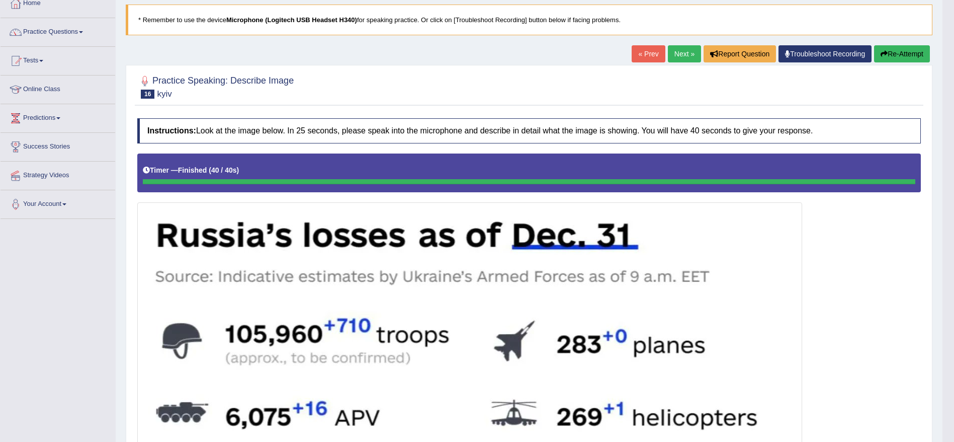
click at [886, 55] on button "Re-Attempt" at bounding box center [902, 53] width 56 height 17
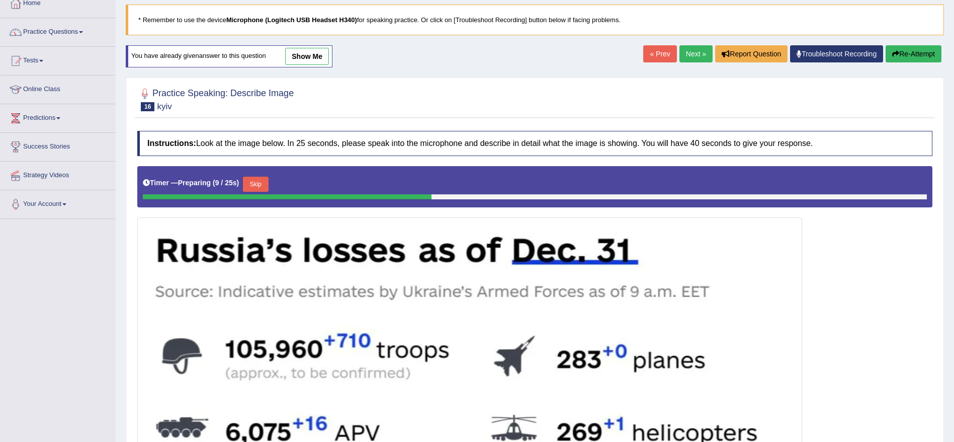
click at [265, 182] on button "Skip" at bounding box center [255, 184] width 25 height 15
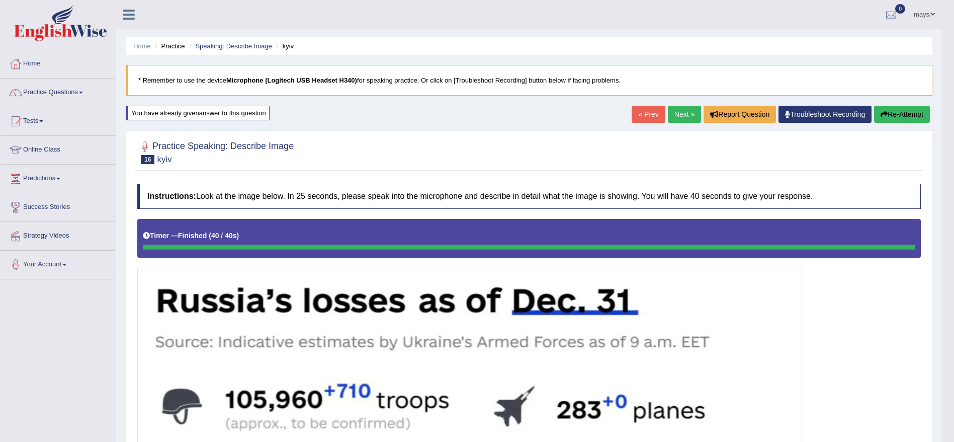
click at [682, 112] on link "Next »" at bounding box center [684, 114] width 33 height 17
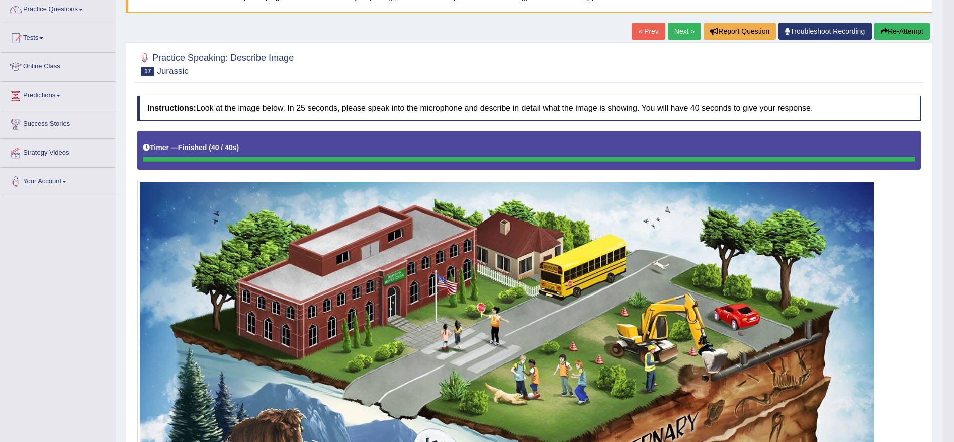
scroll to position [68, 0]
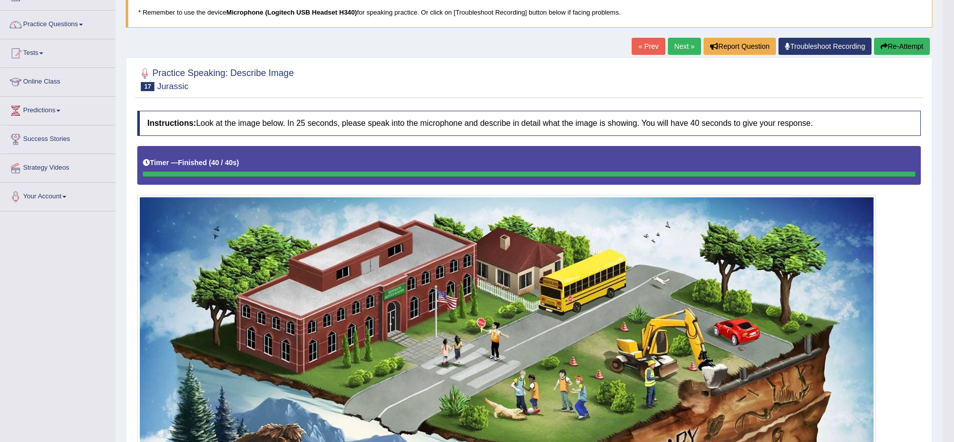
click at [883, 52] on button "Re-Attempt" at bounding box center [902, 46] width 56 height 17
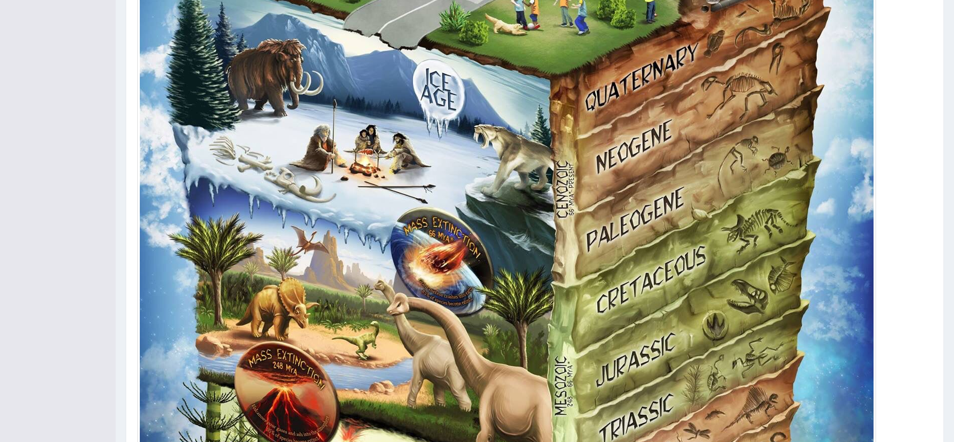
scroll to position [456, 0]
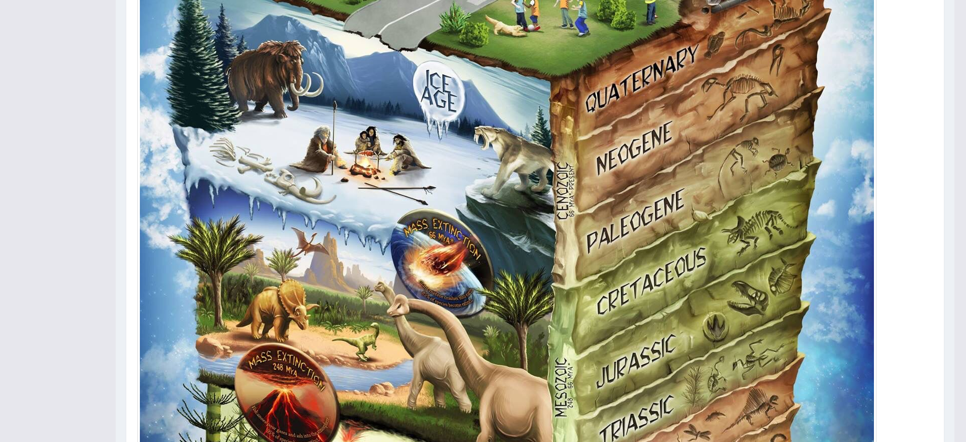
drag, startPoint x: 960, startPoint y: 250, endPoint x: 956, endPoint y: 220, distance: 30.0
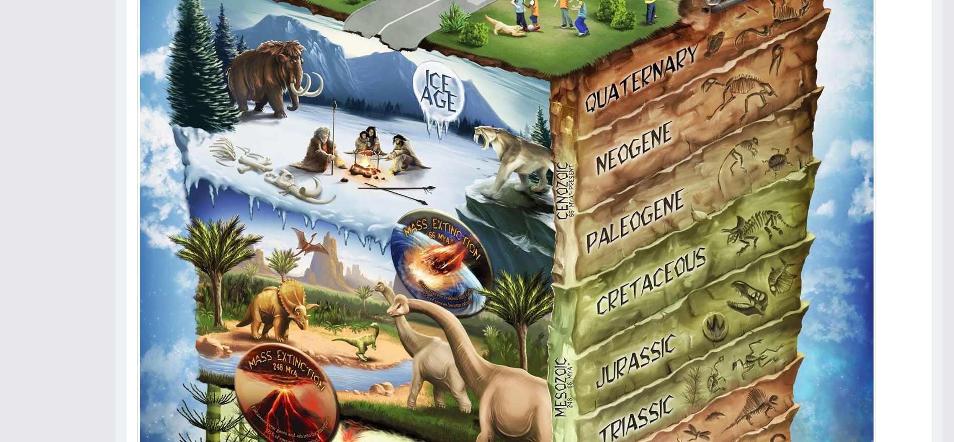
drag, startPoint x: 958, startPoint y: 217, endPoint x: 958, endPoint y: 104, distance: 113.2
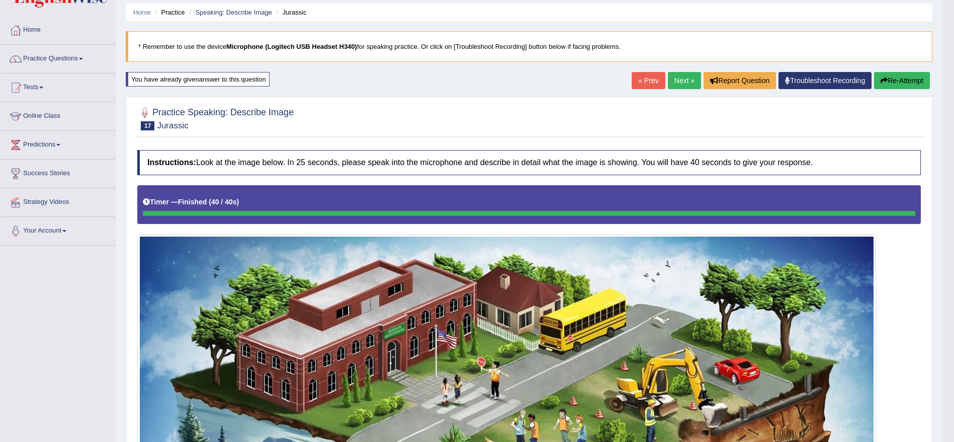
scroll to position [28, 0]
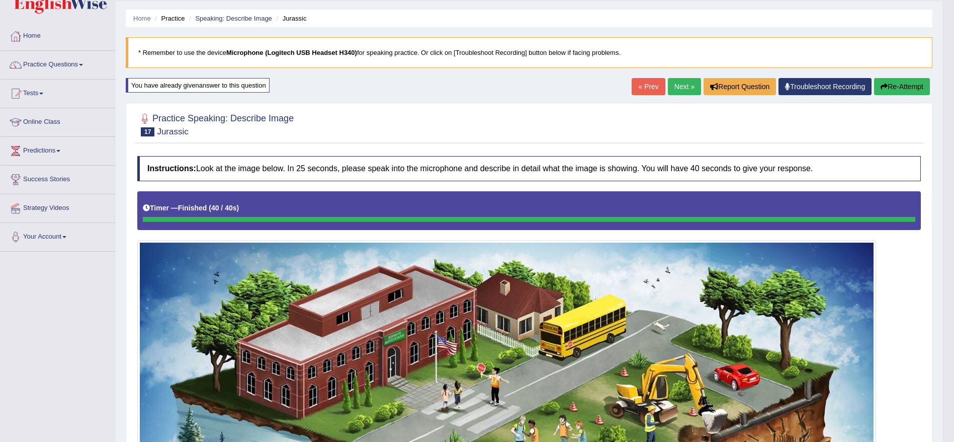
click at [902, 85] on button "Re-Attempt" at bounding box center [902, 86] width 56 height 17
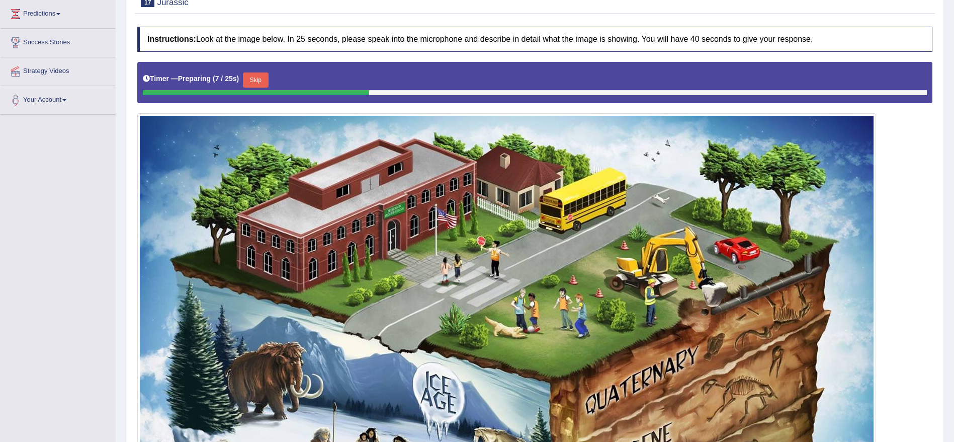
scroll to position [70, 0]
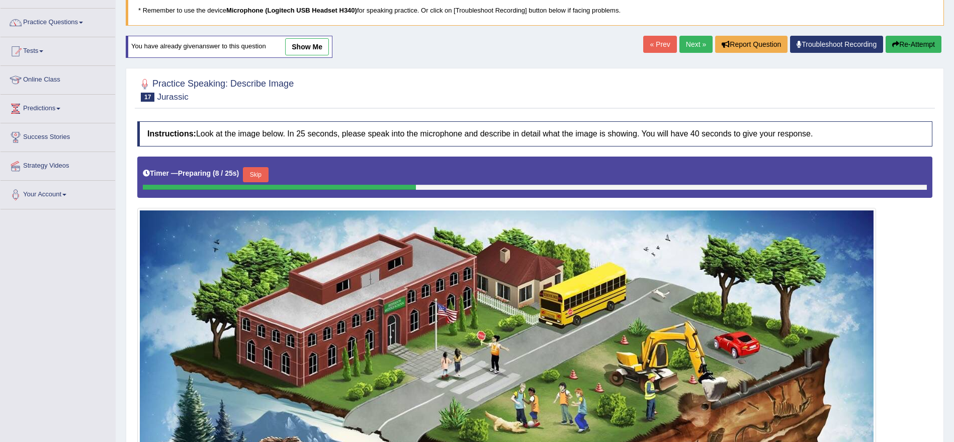
click at [260, 169] on button "Skip" at bounding box center [255, 174] width 25 height 15
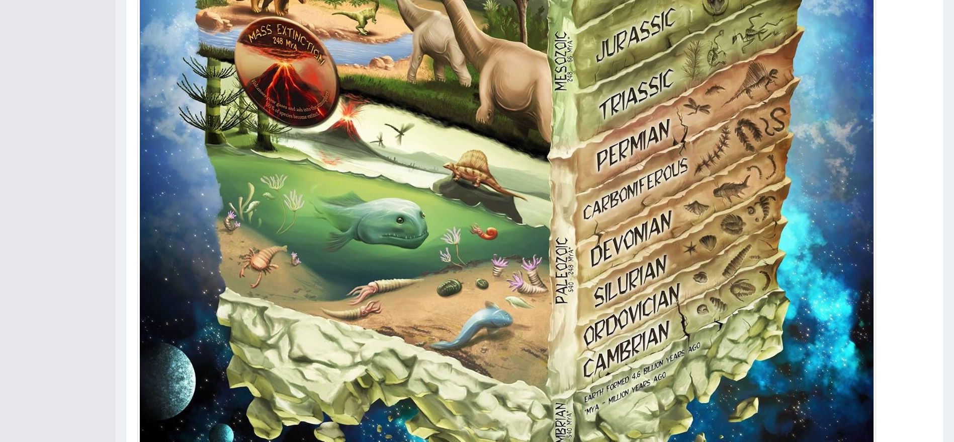
scroll to position [939, 0]
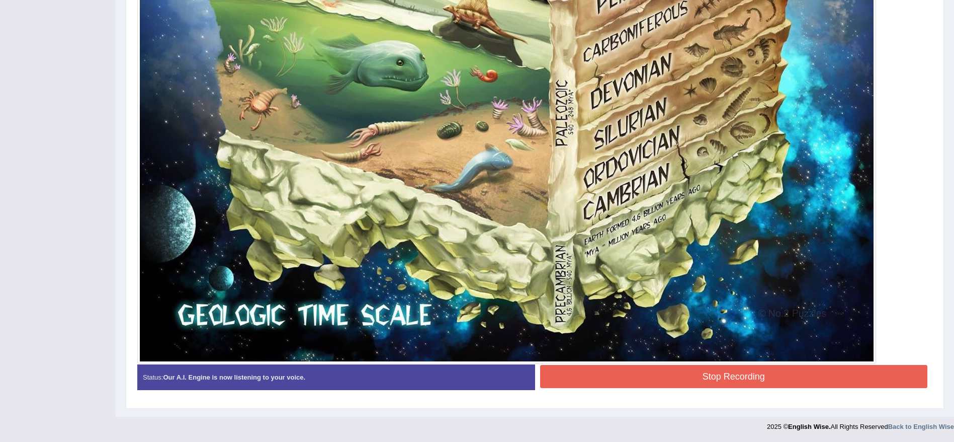
click at [814, 373] on button "Stop Recording" at bounding box center [734, 376] width 388 height 23
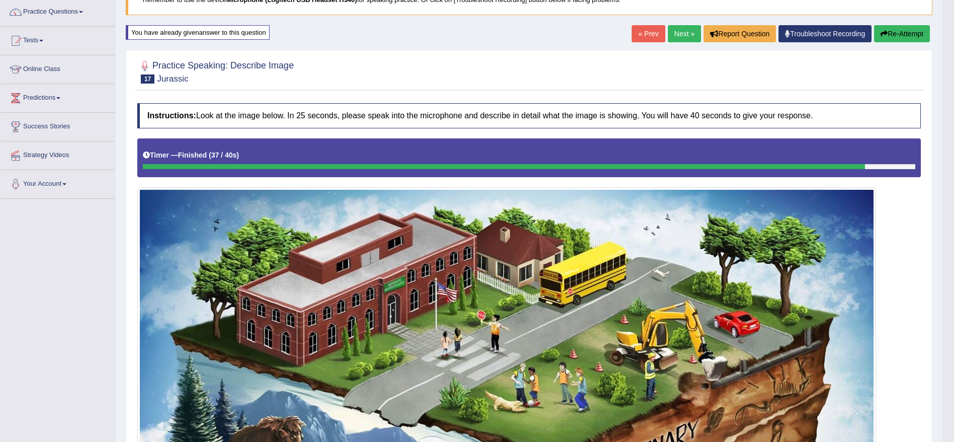
scroll to position [74, 0]
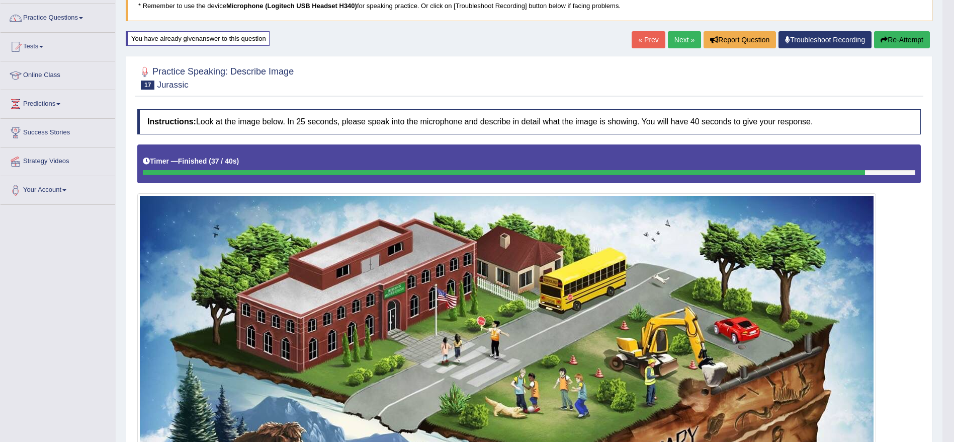
click at [685, 37] on link "Next »" at bounding box center [684, 39] width 33 height 17
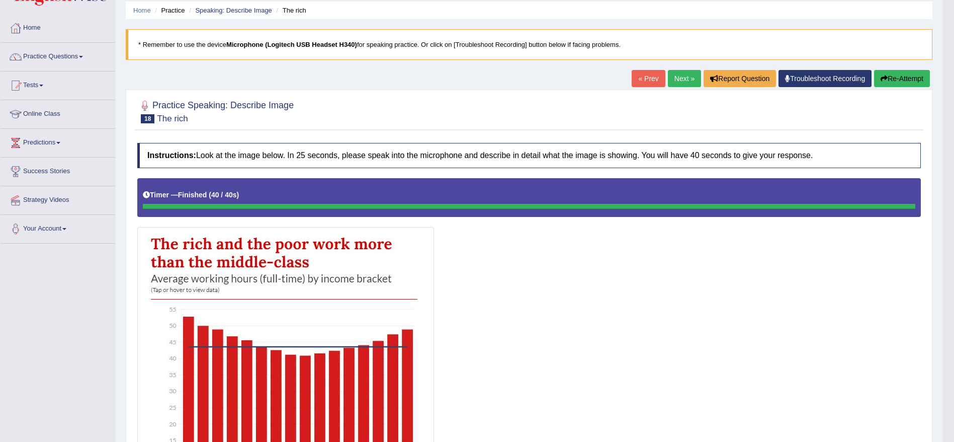
scroll to position [28, 0]
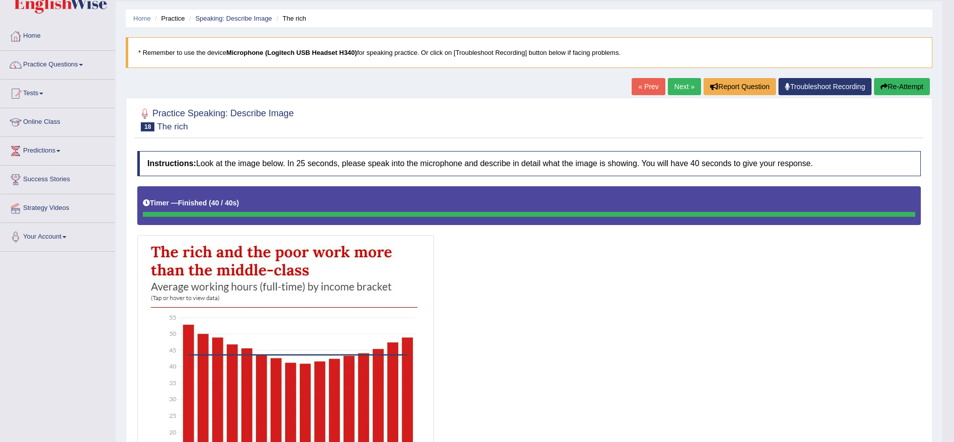
click at [681, 88] on link "Next »" at bounding box center [684, 86] width 33 height 17
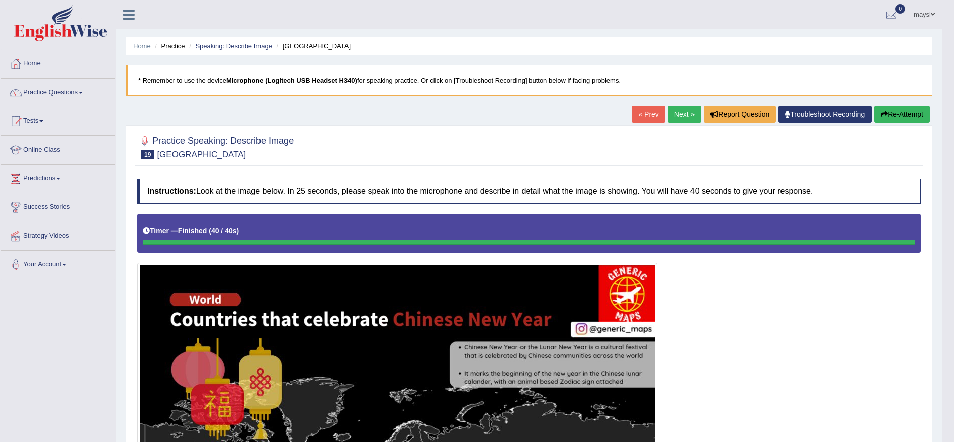
click at [685, 113] on link "Next »" at bounding box center [684, 114] width 33 height 17
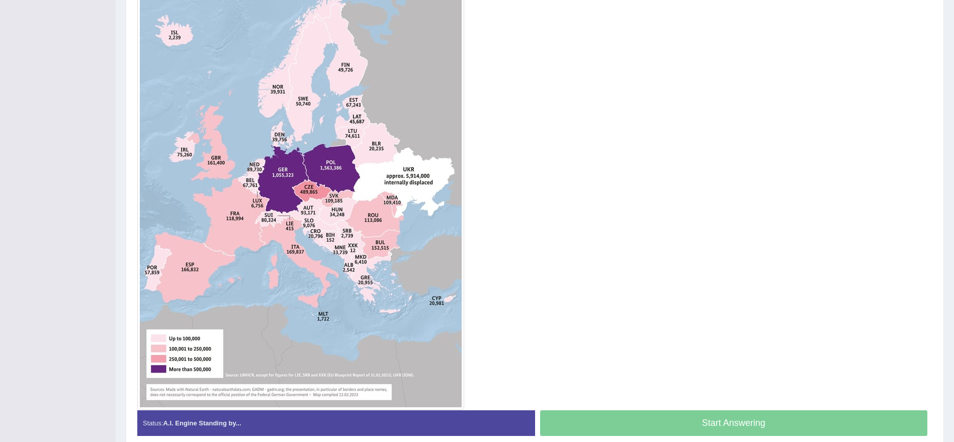
scroll to position [321, 0]
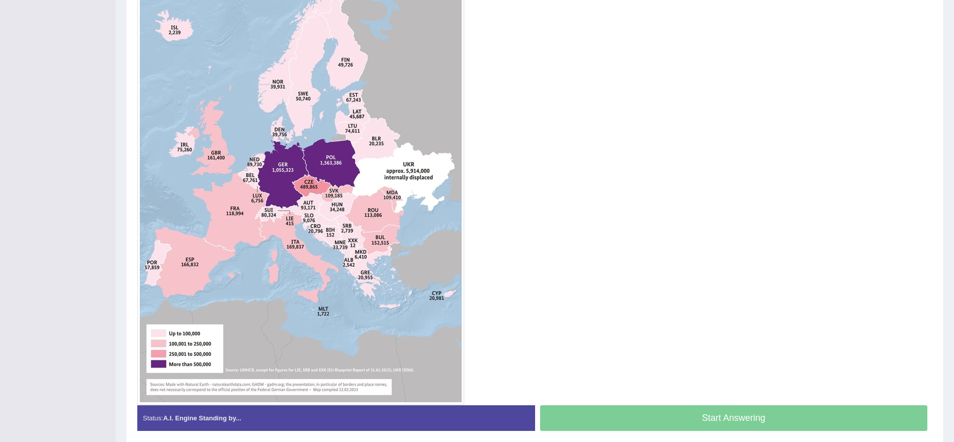
drag, startPoint x: 0, startPoint y: 0, endPoint x: 965, endPoint y: 203, distance: 986.2
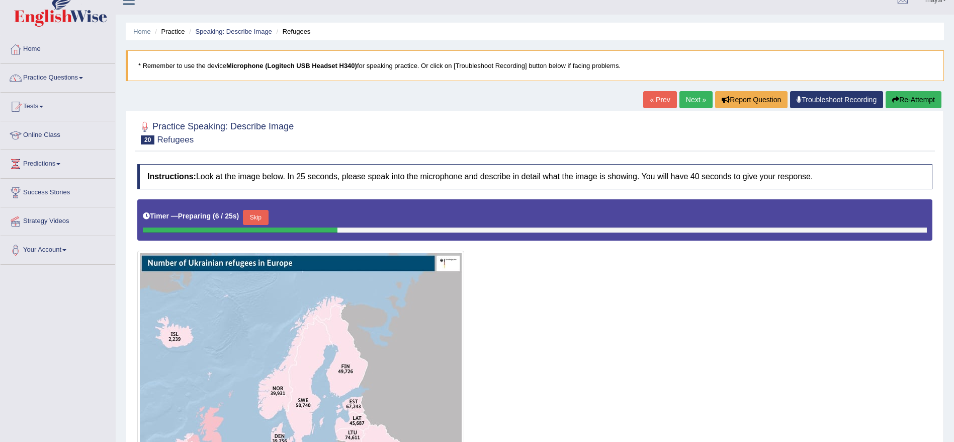
scroll to position [12, 0]
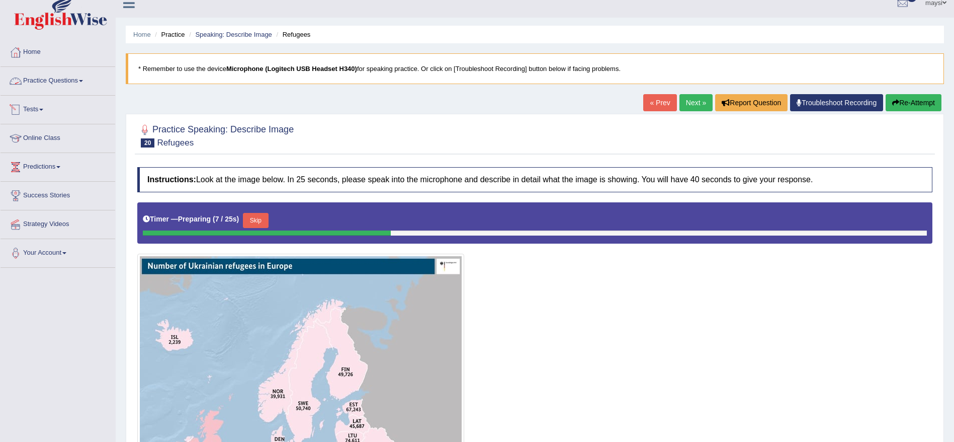
click at [48, 84] on link "Practice Questions" at bounding box center [58, 79] width 115 height 25
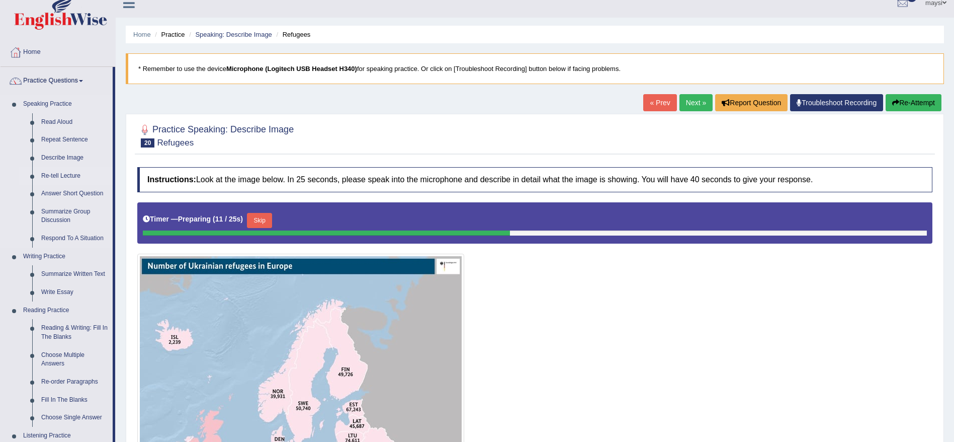
click at [74, 177] on link "Re-tell Lecture" at bounding box center [75, 176] width 76 height 18
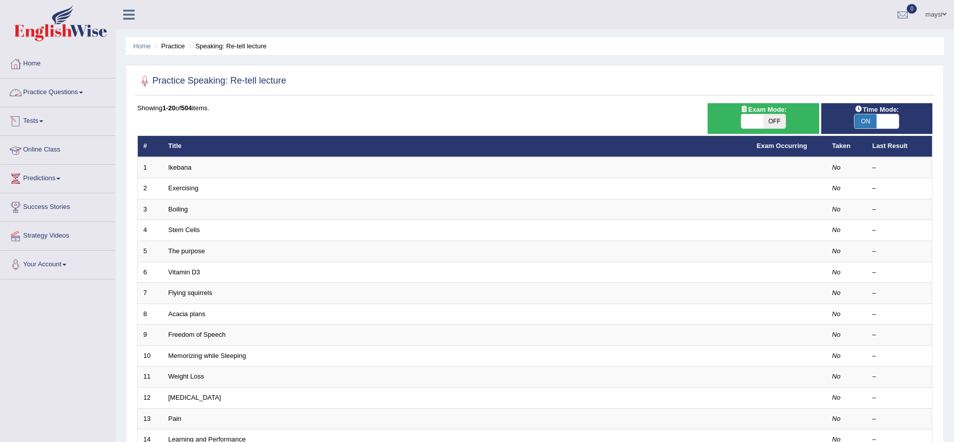
click at [83, 93] on span at bounding box center [81, 93] width 4 height 2
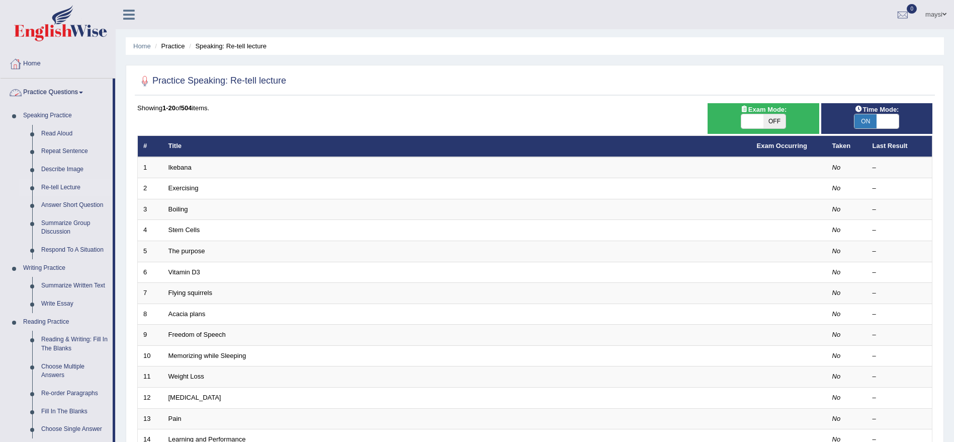
click at [69, 28] on img at bounding box center [60, 23] width 93 height 36
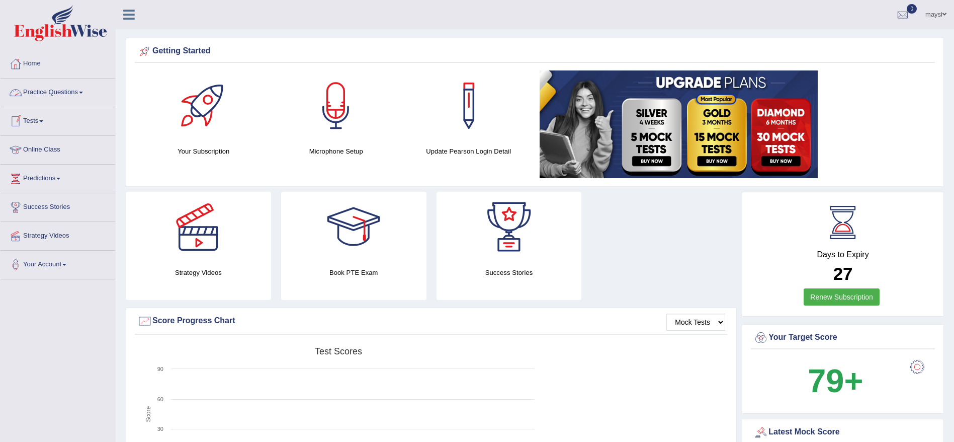
click at [52, 153] on link "Online Class" at bounding box center [58, 148] width 115 height 25
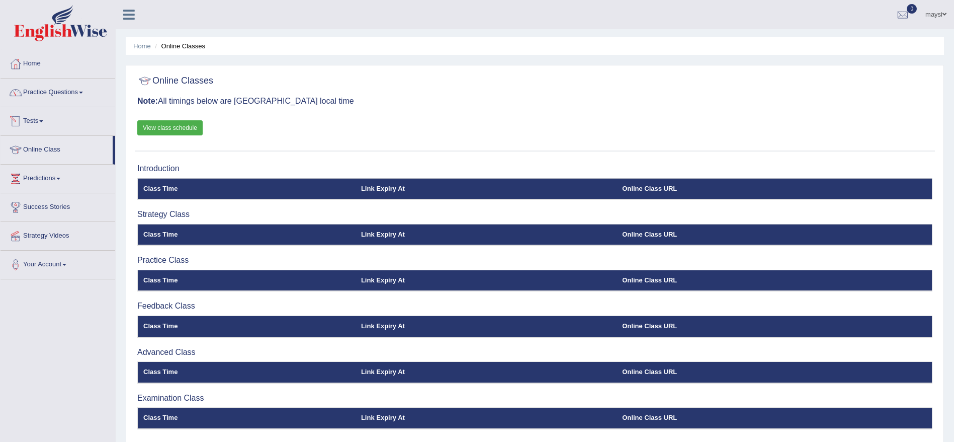
click at [156, 121] on link "View class schedule" at bounding box center [169, 127] width 65 height 15
